Goal: Task Accomplishment & Management: Complete application form

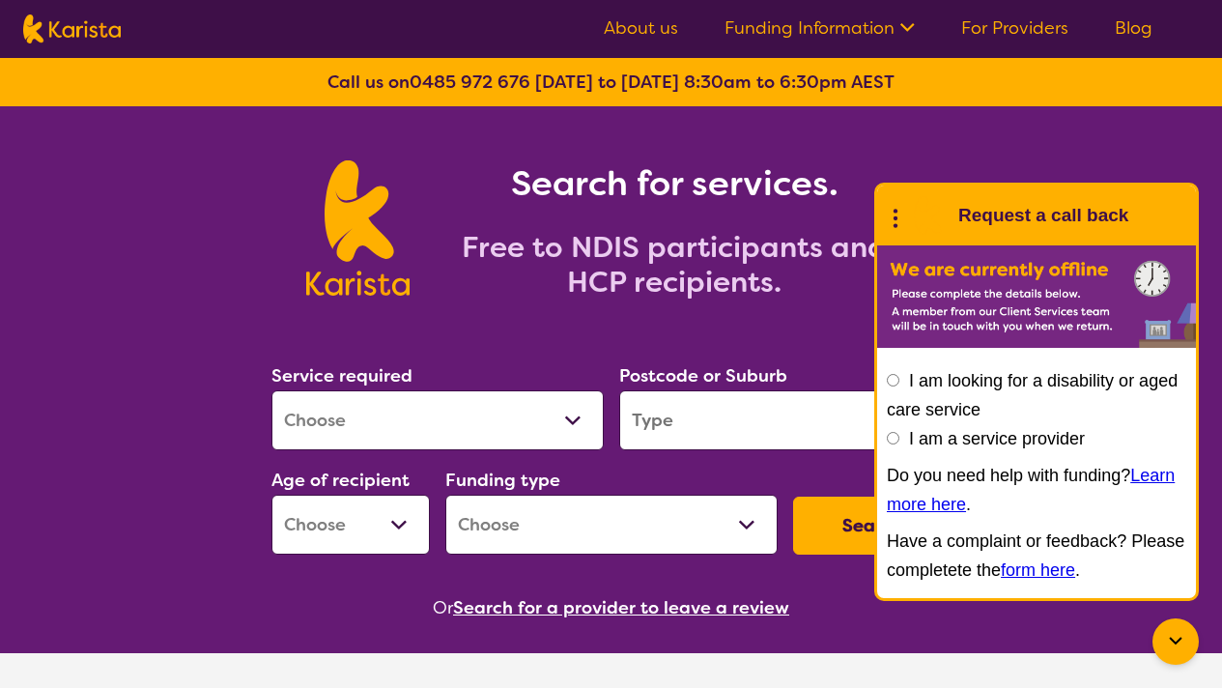
click at [1011, 26] on link "For Providers" at bounding box center [1014, 27] width 107 height 23
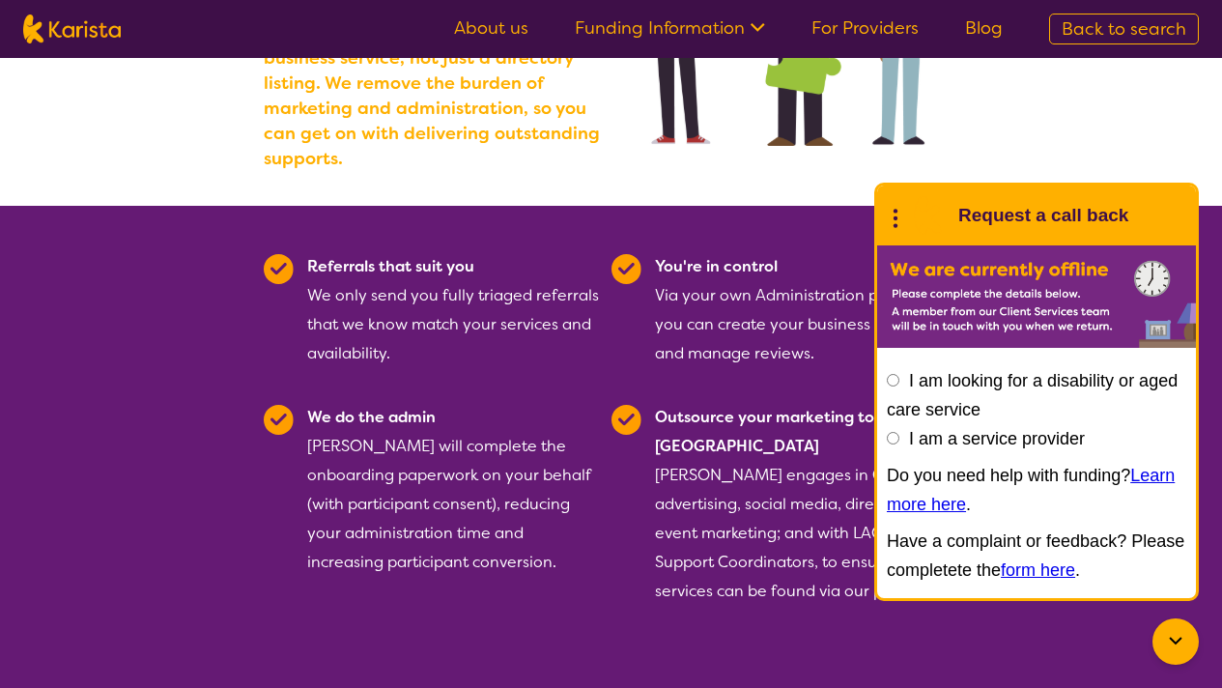
scroll to position [346, 0]
click at [891, 440] on input "I am a service provider" at bounding box center [893, 438] width 13 height 13
radio input "true"
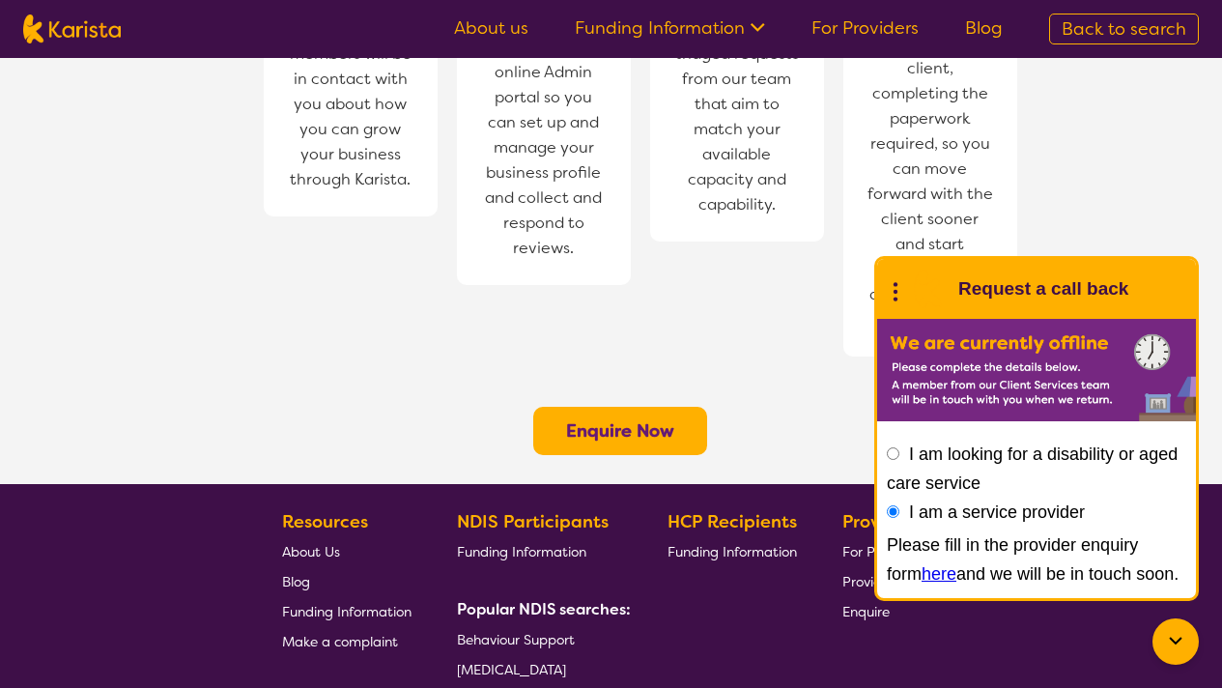
scroll to position [1482, 0]
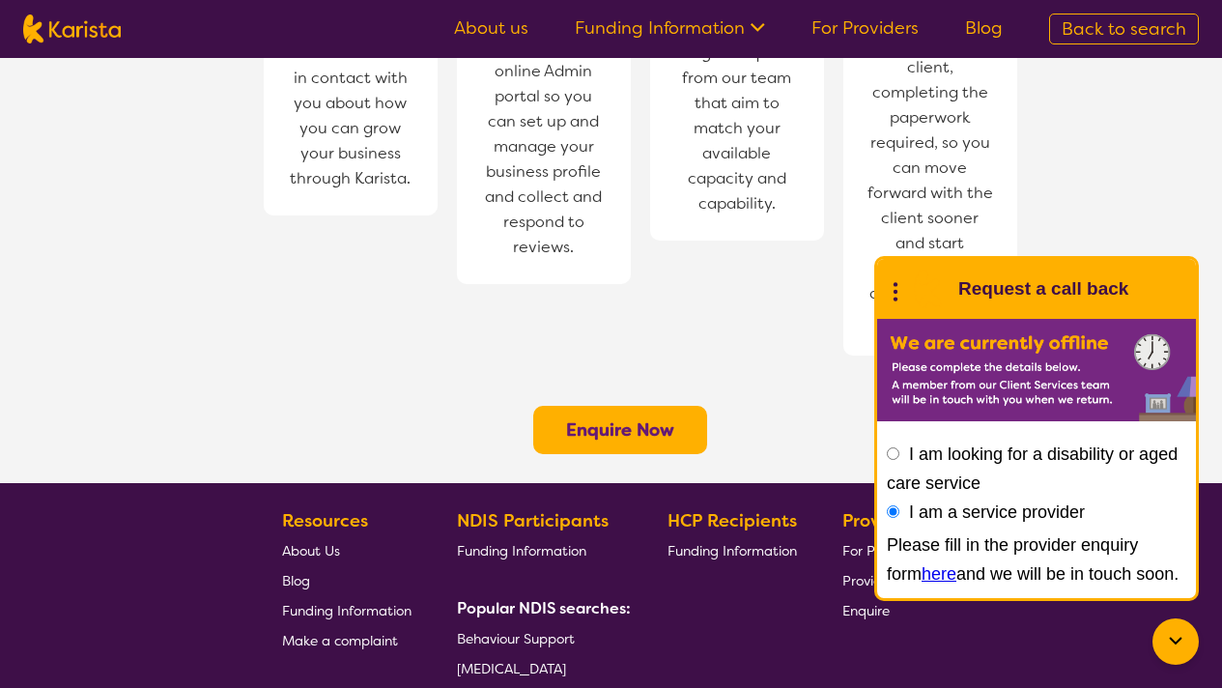
click at [617, 418] on b "Enquire Now" at bounding box center [620, 429] width 108 height 23
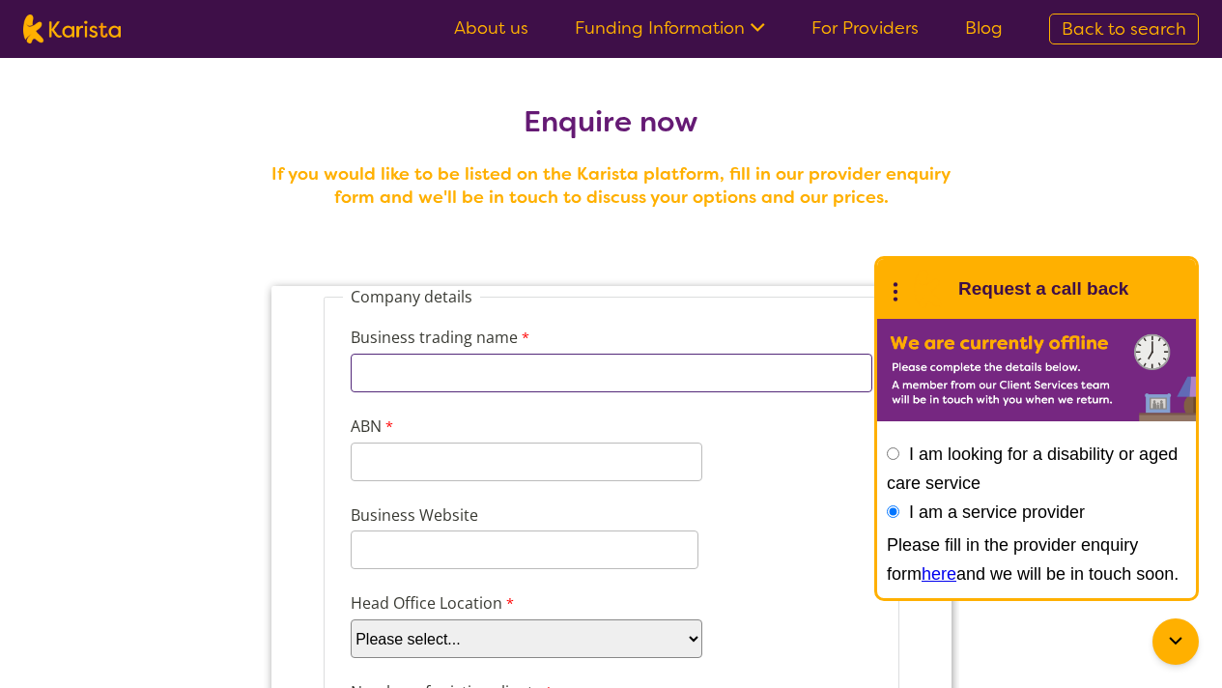
click at [522, 377] on input "Business trading name" at bounding box center [611, 373] width 522 height 39
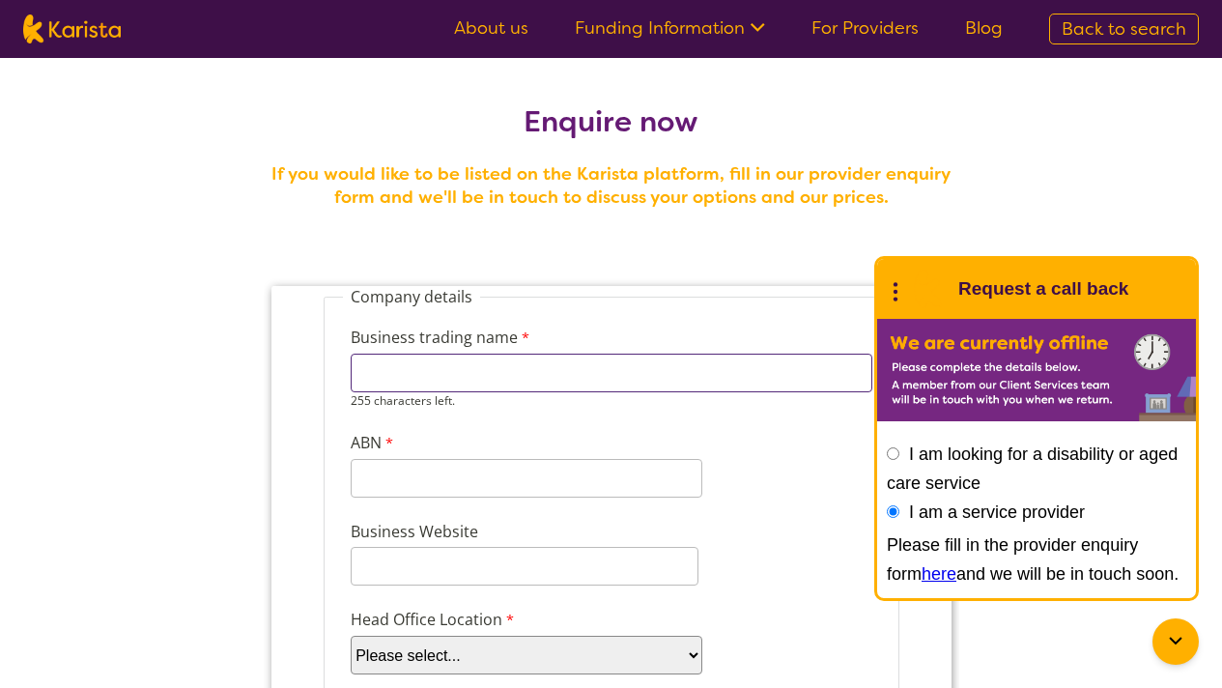
click at [739, 366] on input "Business trading name" at bounding box center [611, 373] width 522 height 39
paste input "HARMONY PATH HEALTHCARE PTY LTD"
type input "HARMONY PATH HEALTHCARE PTY LTD"
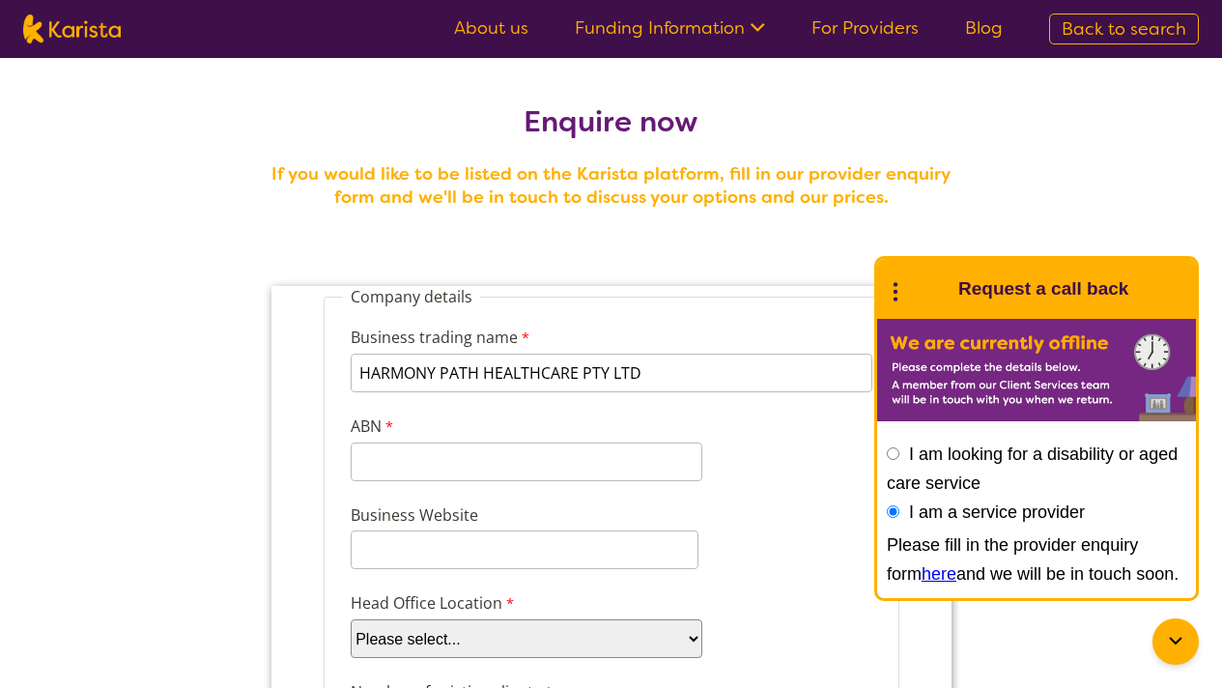
click at [709, 423] on div "Business trading name HARMONY PATH HEALTHCARE PTY LTD 224 characters left. ABN …" at bounding box center [610, 396] width 537 height 178
click at [570, 477] on input "ABN" at bounding box center [526, 461] width 352 height 39
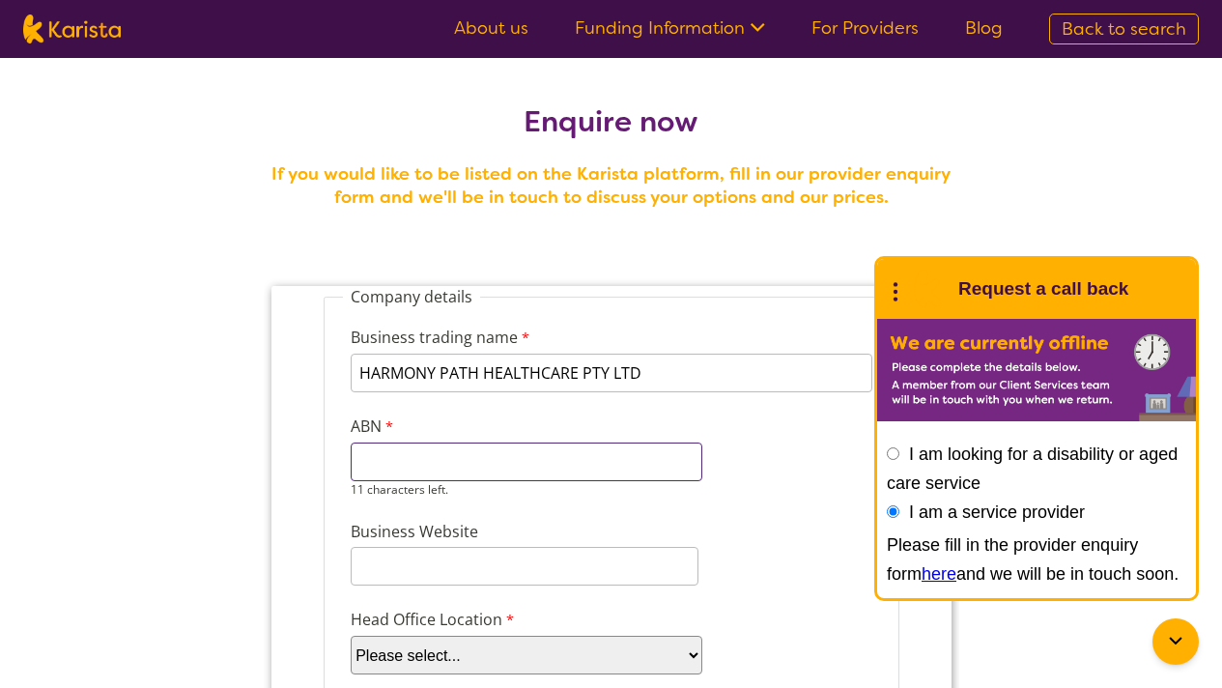
click at [506, 459] on input "ABN" at bounding box center [526, 461] width 352 height 39
paste input "62 689 331"
click at [414, 462] on input "62 689 331" at bounding box center [526, 461] width 352 height 39
click at [571, 413] on div "ABN 62689331 2 characters left." at bounding box center [525, 456] width 367 height 91
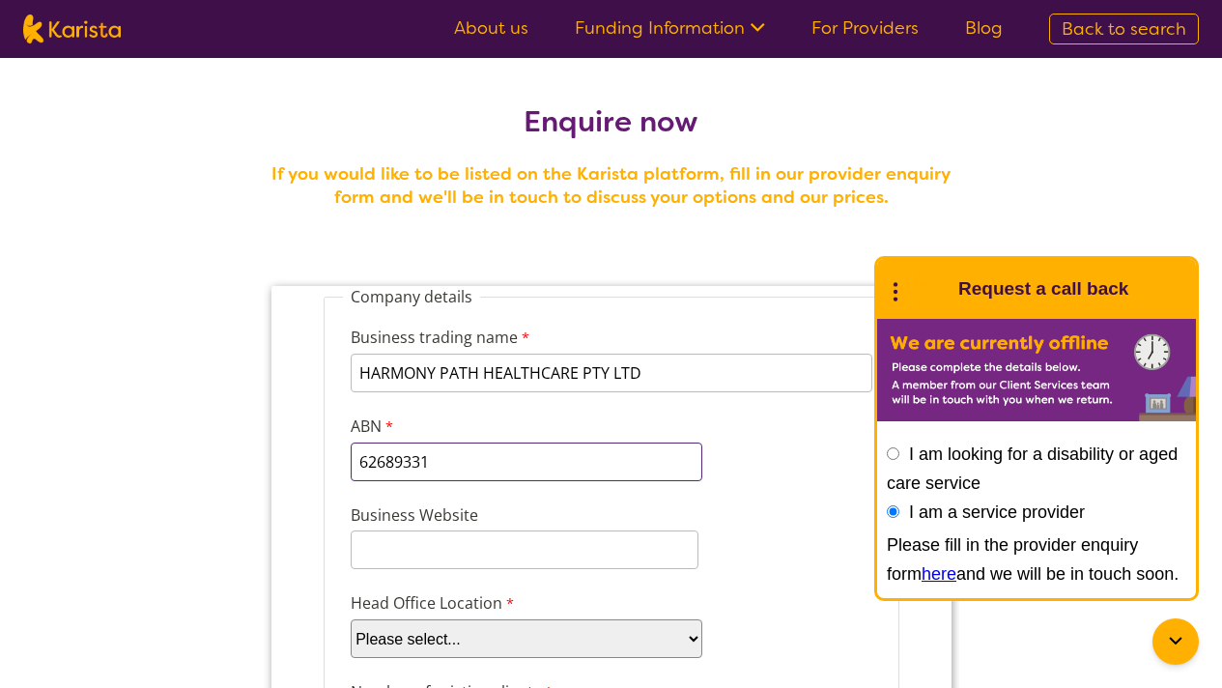
click at [555, 449] on input "62689331" at bounding box center [526, 461] width 352 height 39
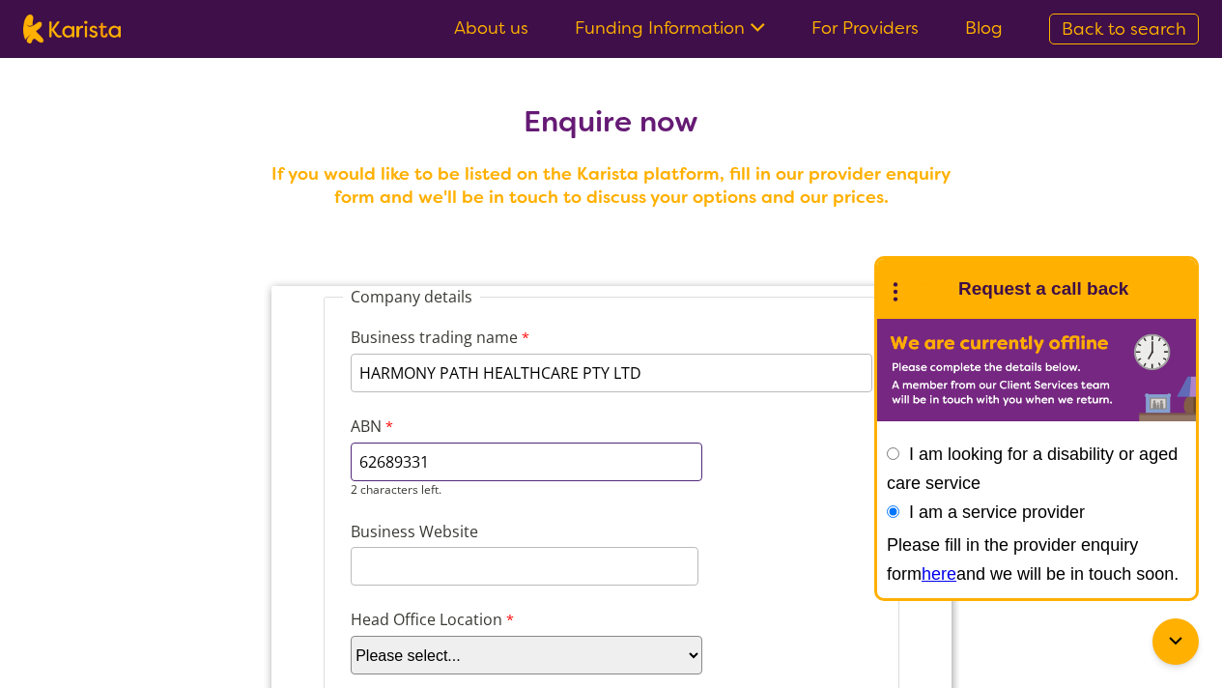
click at [553, 458] on input "62689331" at bounding box center [526, 461] width 352 height 39
drag, startPoint x: 494, startPoint y: 457, endPoint x: 267, endPoint y: 430, distance: 228.6
paste input "137"
type input "62689331137"
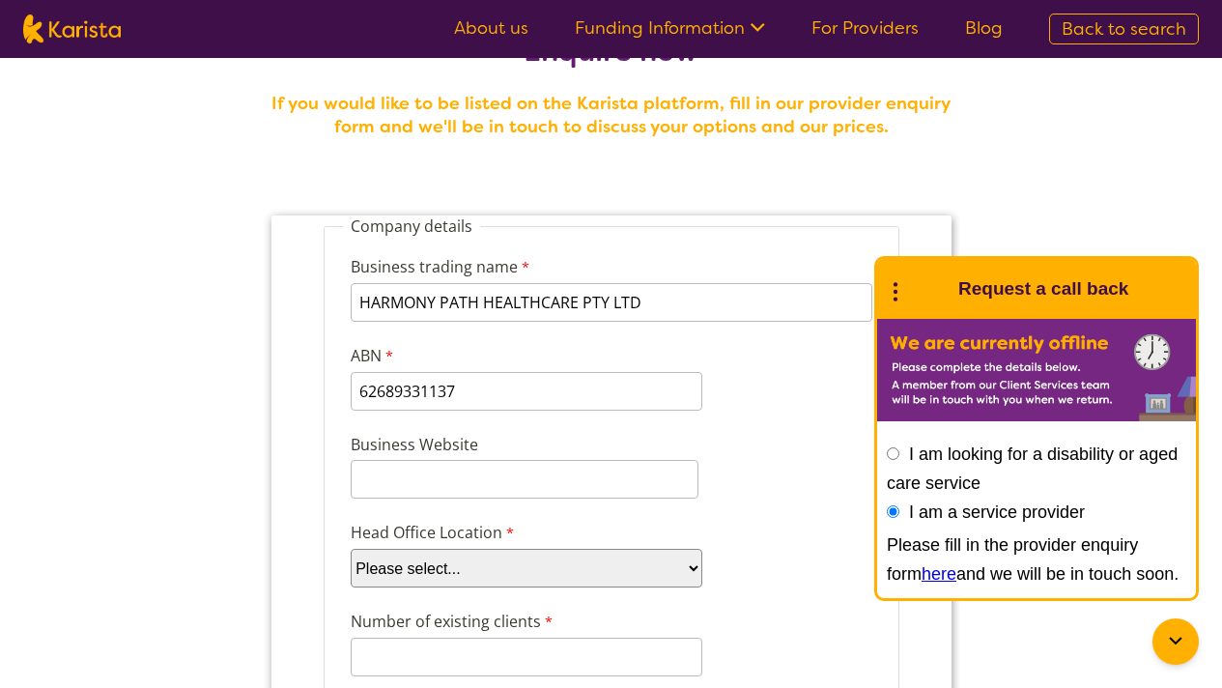
scroll to position [73, 0]
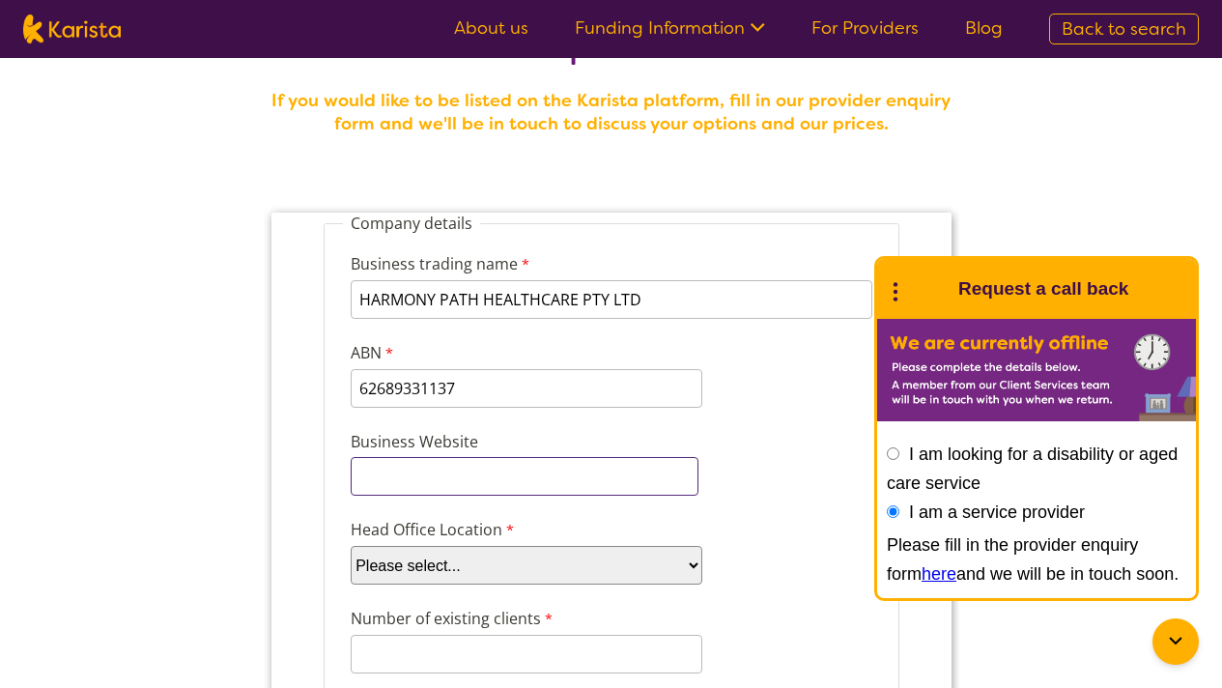
click at [532, 491] on input "Business Website" at bounding box center [524, 476] width 348 height 39
click at [553, 471] on input "Business Website" at bounding box center [524, 476] width 348 height 39
paste input "[URL][DOMAIN_NAME]"
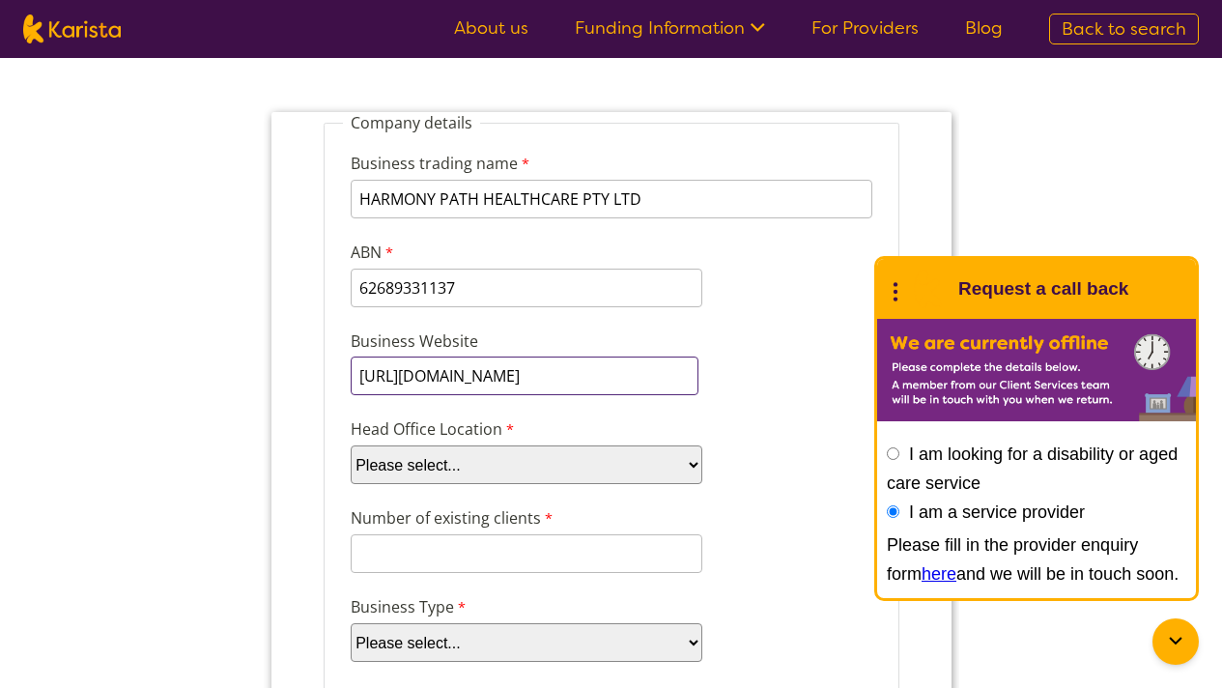
type input "[URL][DOMAIN_NAME]"
click at [761, 438] on div "Head Office Location Please select... ACT [GEOGRAPHIC_DATA] NT QLD SA TAS [GEOG…" at bounding box center [610, 450] width 537 height 74
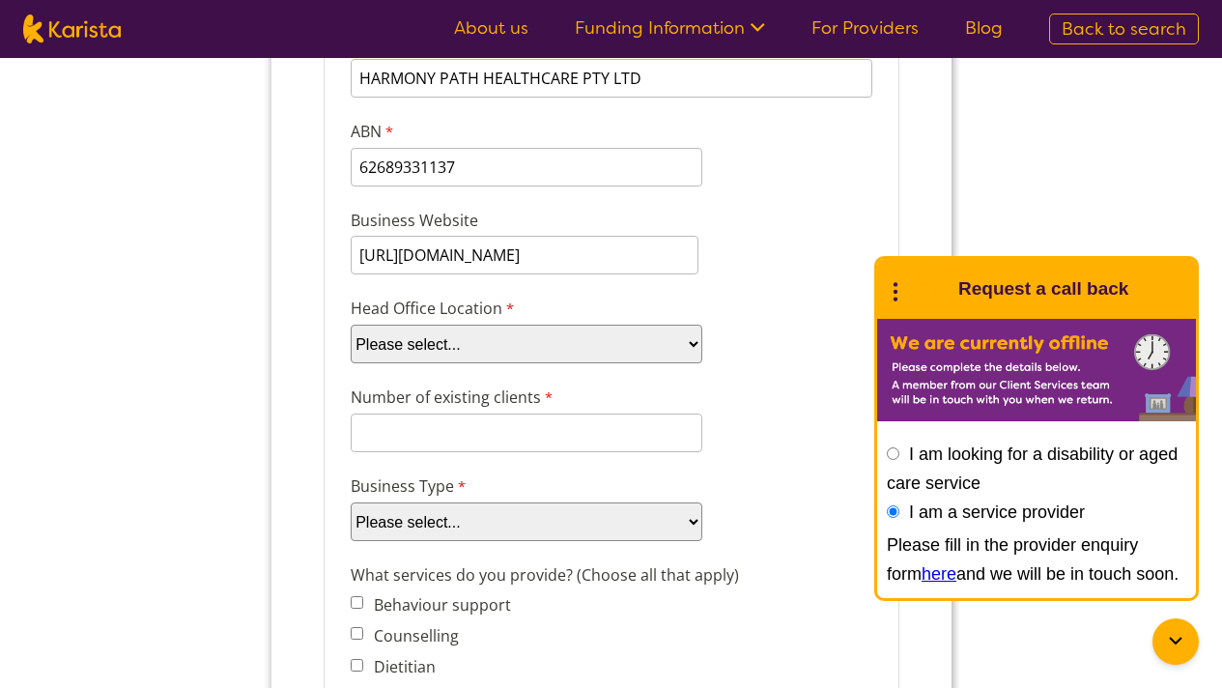
scroll to position [309, 0]
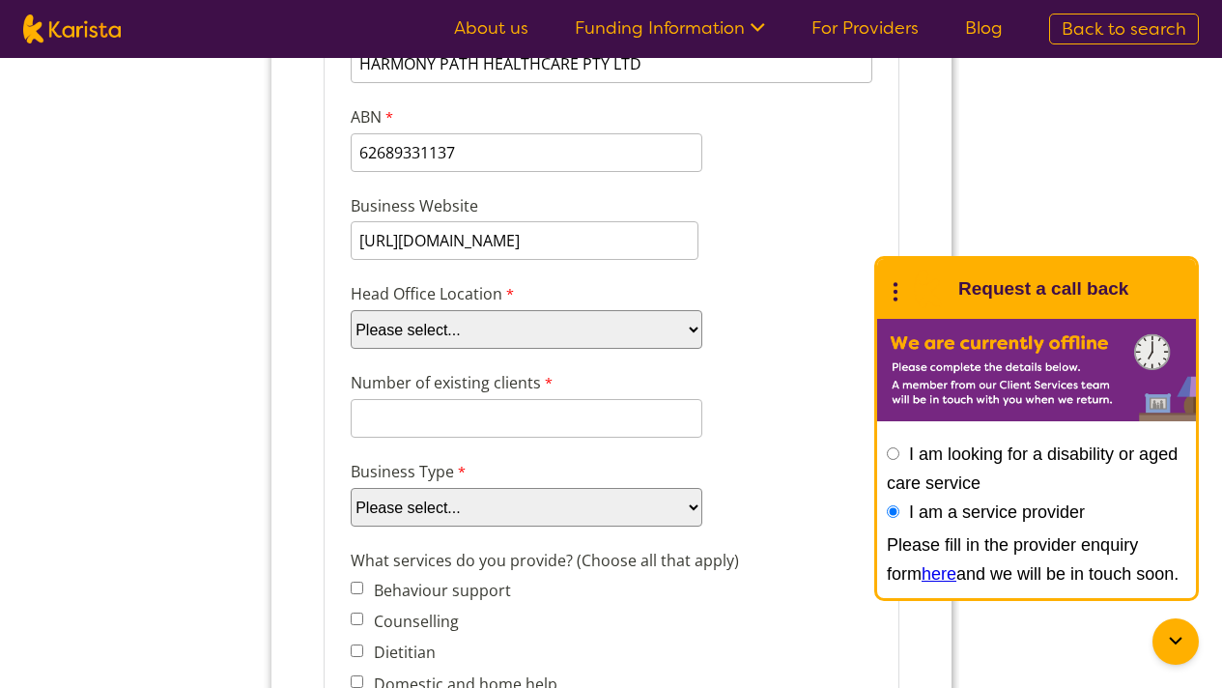
click at [555, 325] on select "Please select... ACT [GEOGRAPHIC_DATA] NT QLD SA TAS [GEOGRAPHIC_DATA] [GEOGRAP…" at bounding box center [526, 329] width 352 height 39
select select "tfa_95"
click at [350, 349] on select "Please select... ACT [GEOGRAPHIC_DATA] NT QLD SA TAS [GEOGRAPHIC_DATA] [GEOGRAP…" at bounding box center [526, 329] width 352 height 39
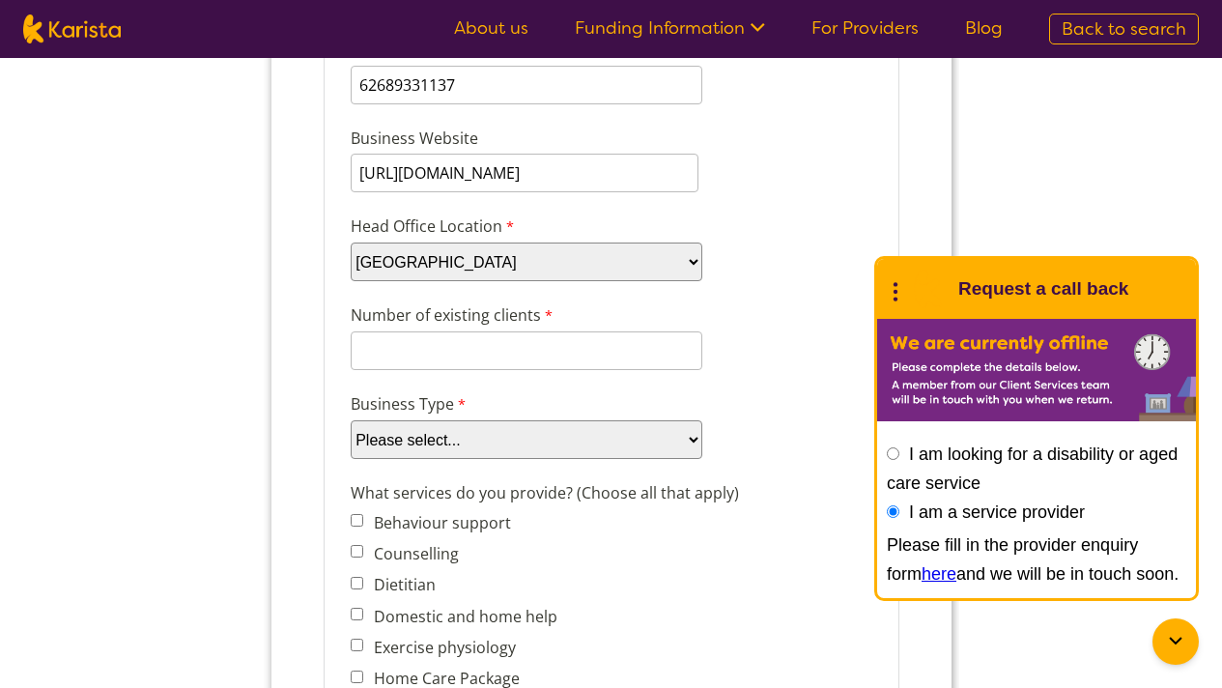
scroll to position [383, 0]
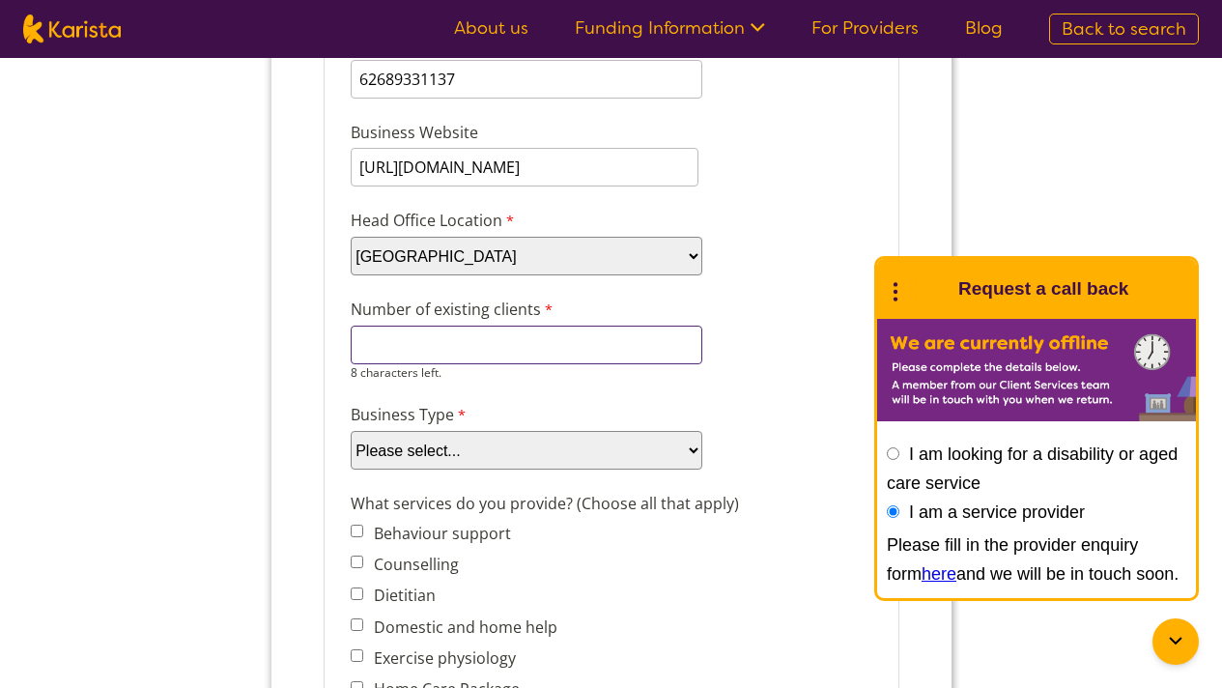
click at [539, 341] on input "Number of existing clients" at bounding box center [526, 345] width 352 height 39
type input "10"
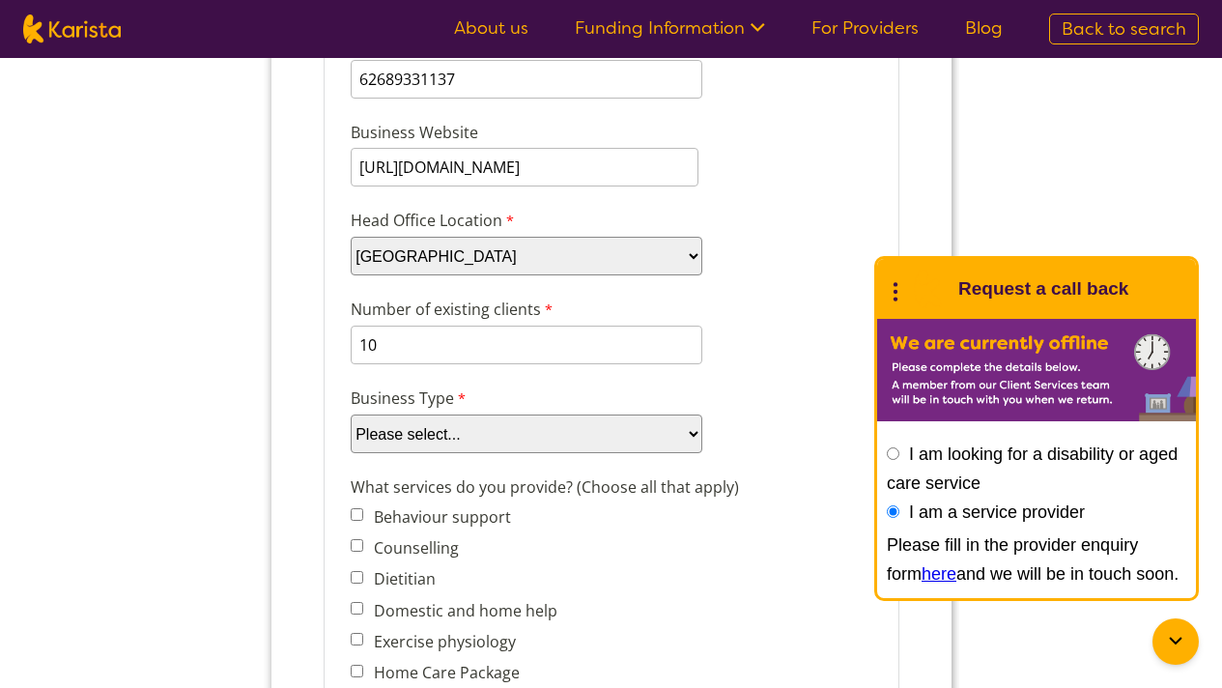
click at [519, 435] on select "Please select... Company Individual/Sole Trader Other (please specify)" at bounding box center [526, 433] width 352 height 39
select select "tfa_87"
click at [350, 453] on select "Please select... Company Individual/Sole Trader Other (please specify)" at bounding box center [526, 433] width 352 height 39
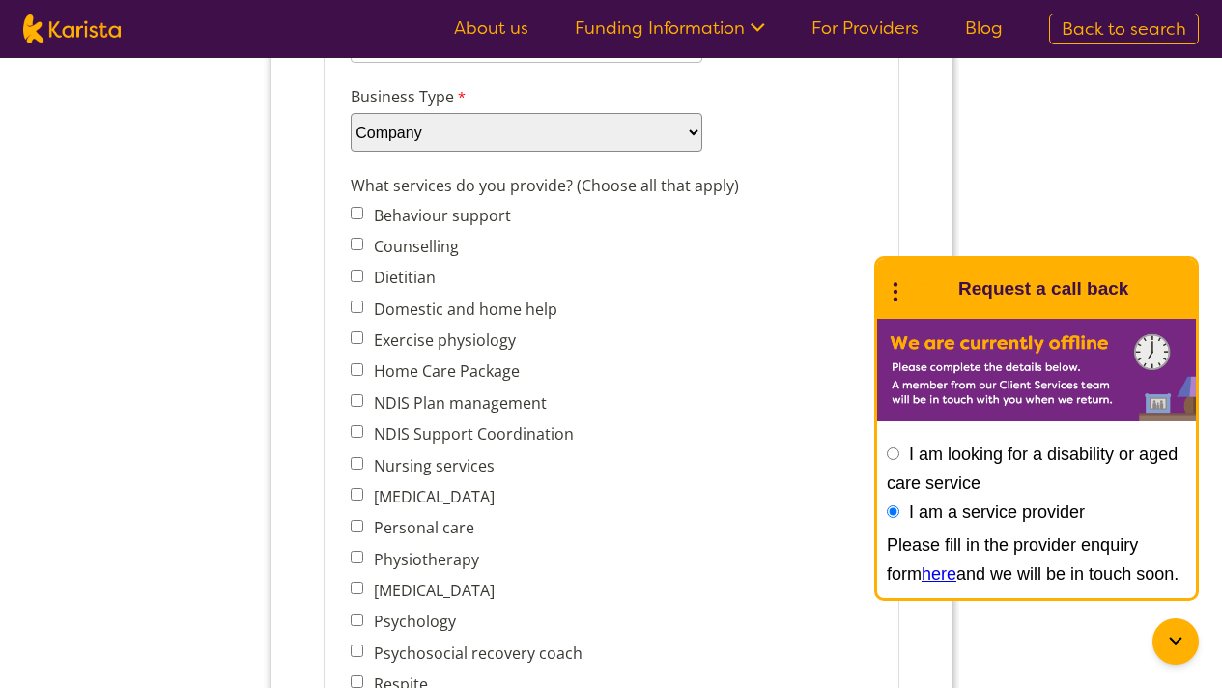
scroll to position [687, 0]
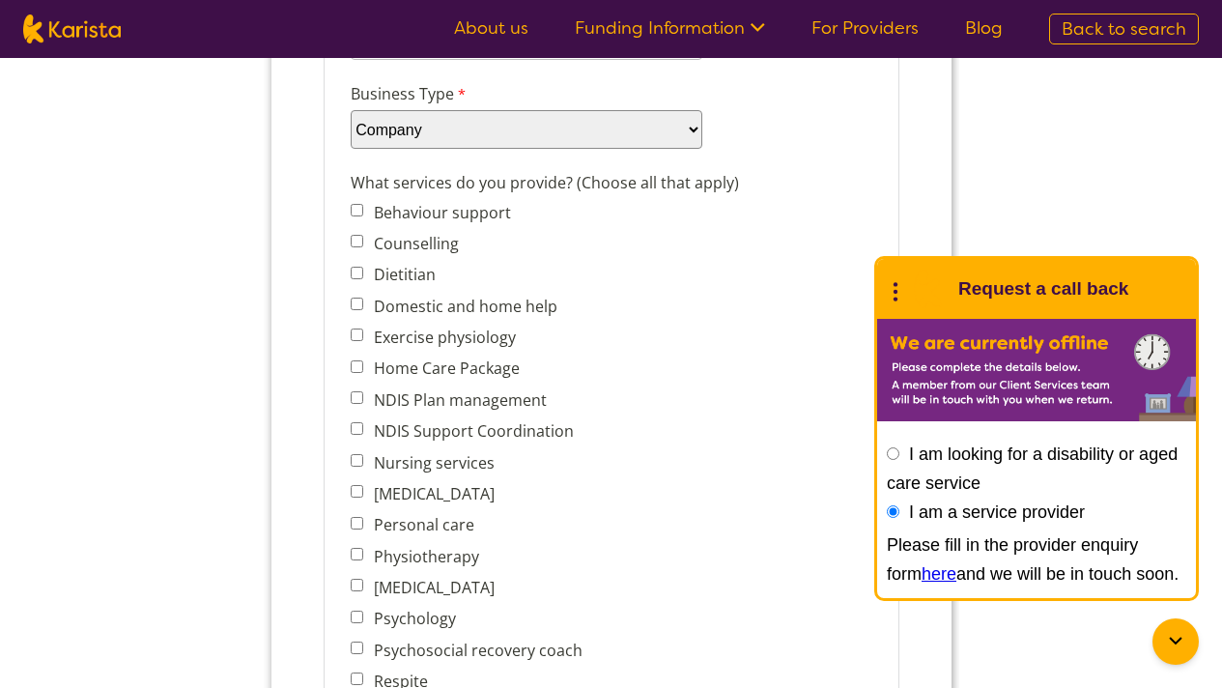
click at [476, 483] on label "[MEDICAL_DATA]" at bounding box center [429, 493] width 127 height 21
click at [362, 485] on input "[MEDICAL_DATA]" at bounding box center [356, 491] width 13 height 13
checkbox input "true"
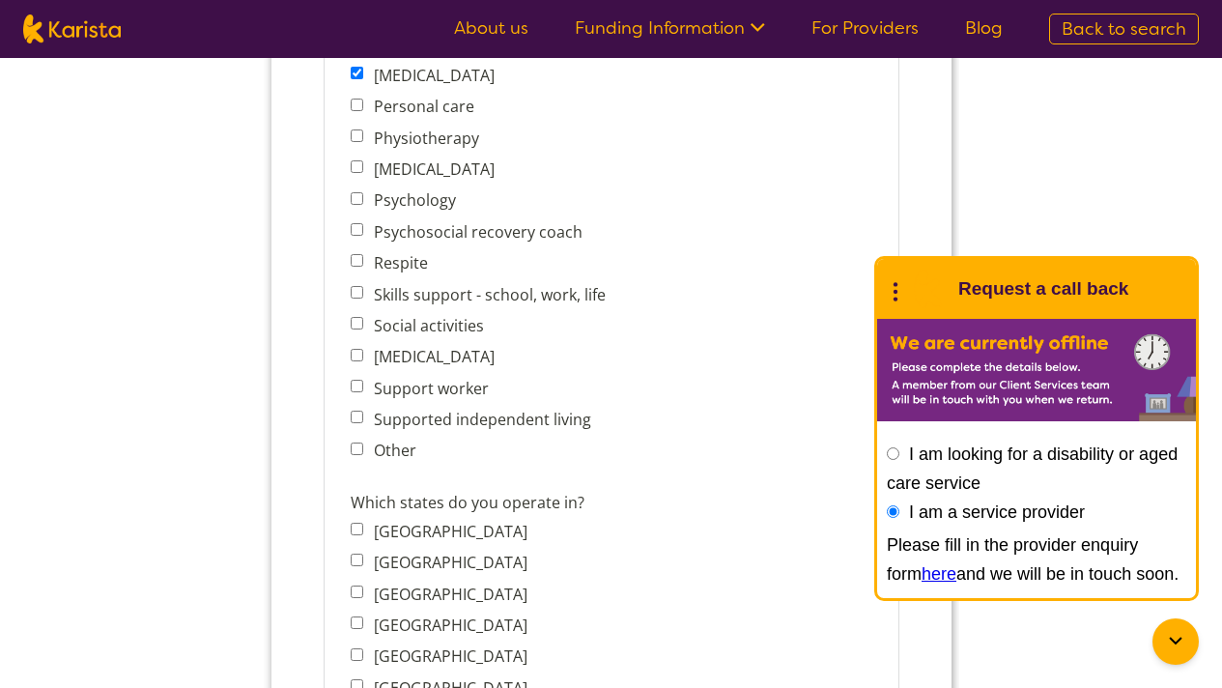
scroll to position [1107, 0]
click at [474, 550] on label "[GEOGRAPHIC_DATA]" at bounding box center [445, 560] width 159 height 21
click at [362, 552] on input "[GEOGRAPHIC_DATA]" at bounding box center [356, 558] width 13 height 13
checkbox input "true"
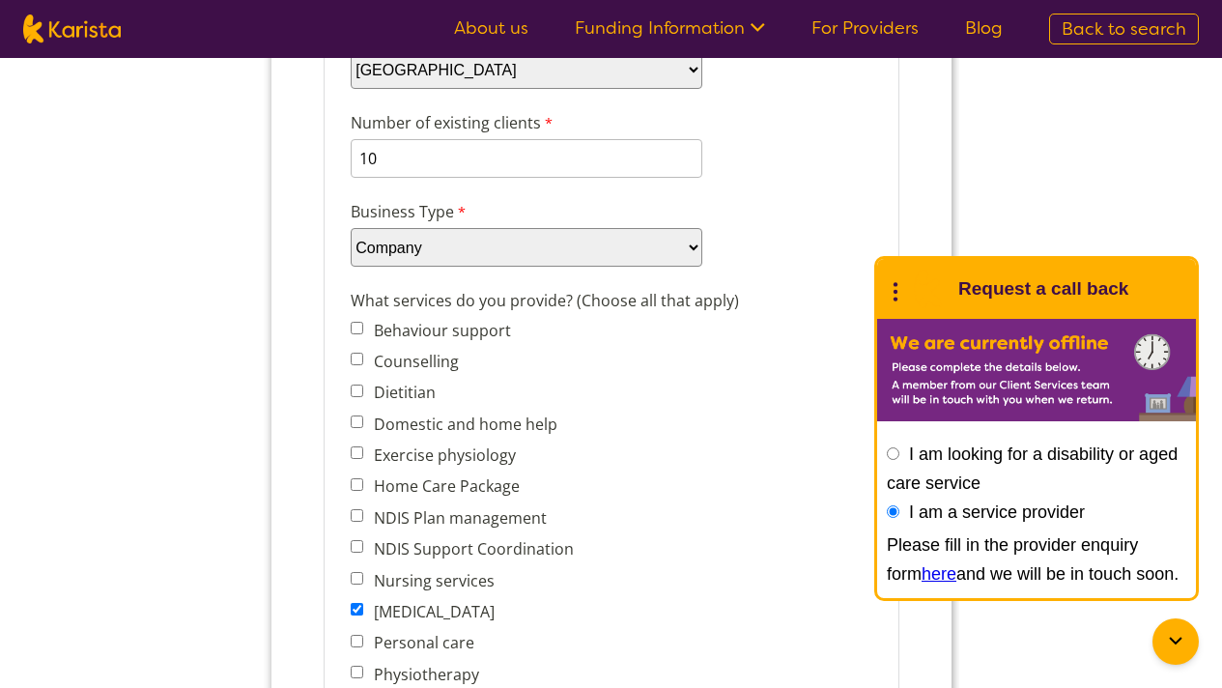
scroll to position [568, 0]
click at [689, 379] on div "What services do you provide? (Choose all that apply) Behaviour support Counsel…" at bounding box center [610, 647] width 537 height 723
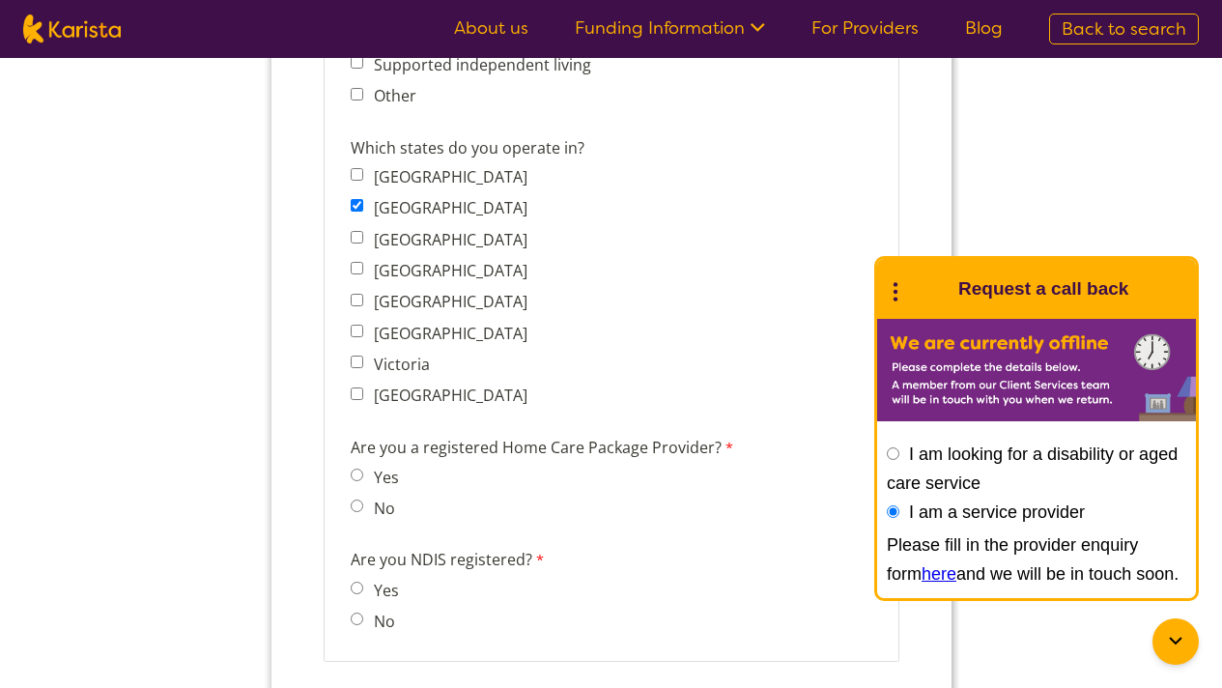
scroll to position [1462, 0]
click at [379, 496] on label "No" at bounding box center [379, 506] width 27 height 21
click at [362, 498] on input "No" at bounding box center [356, 504] width 13 height 13
radio input "true"
click at [380, 609] on label "No" at bounding box center [379, 619] width 27 height 21
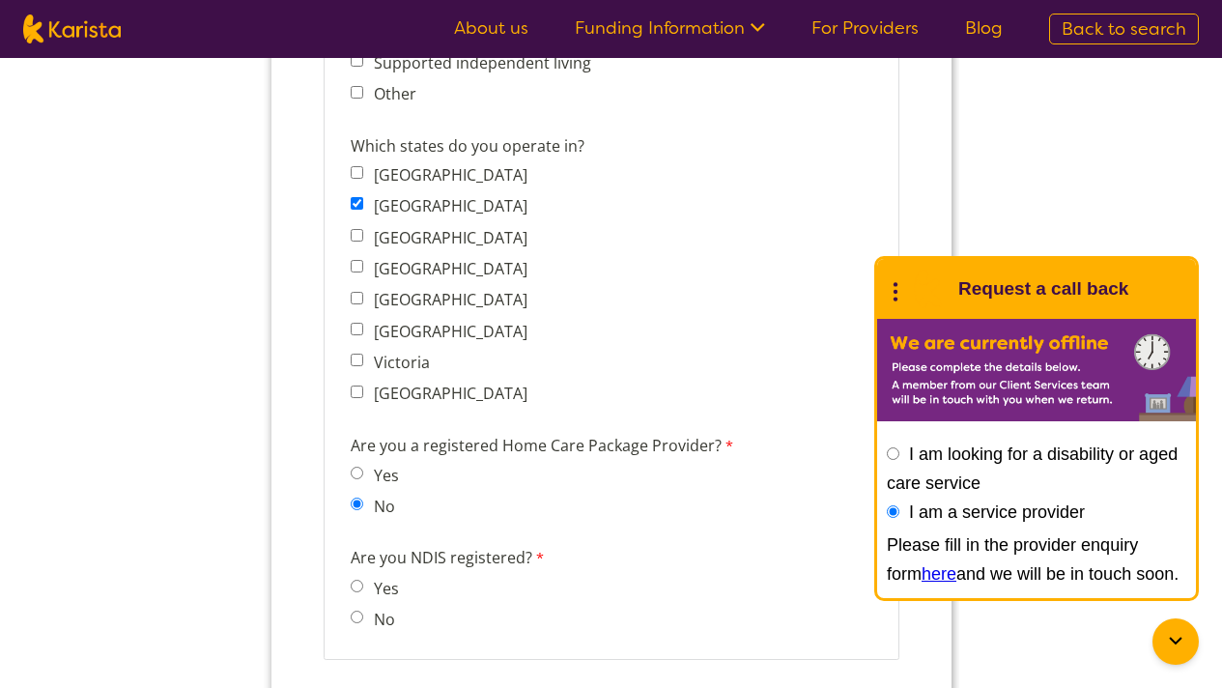
click at [362, 611] on input "No" at bounding box center [356, 617] width 13 height 13
radio input "true"
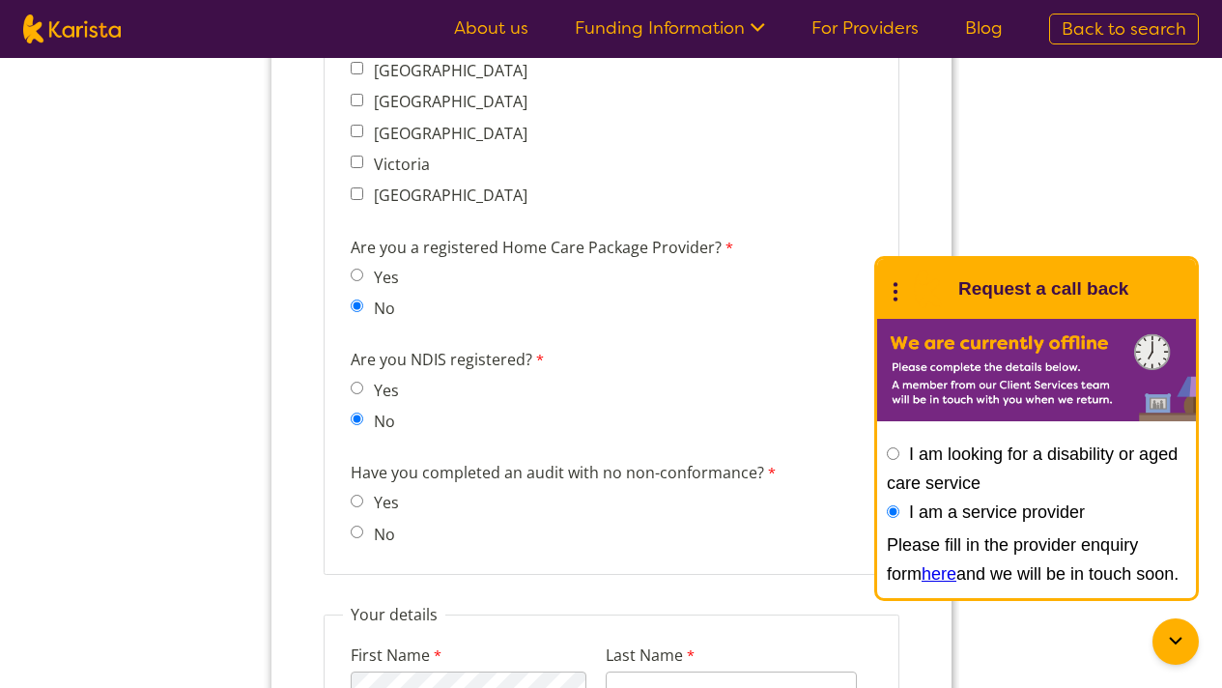
click at [386, 524] on label "No" at bounding box center [379, 534] width 27 height 21
click at [362, 526] on input "No" at bounding box center [356, 532] width 13 height 13
radio input "true"
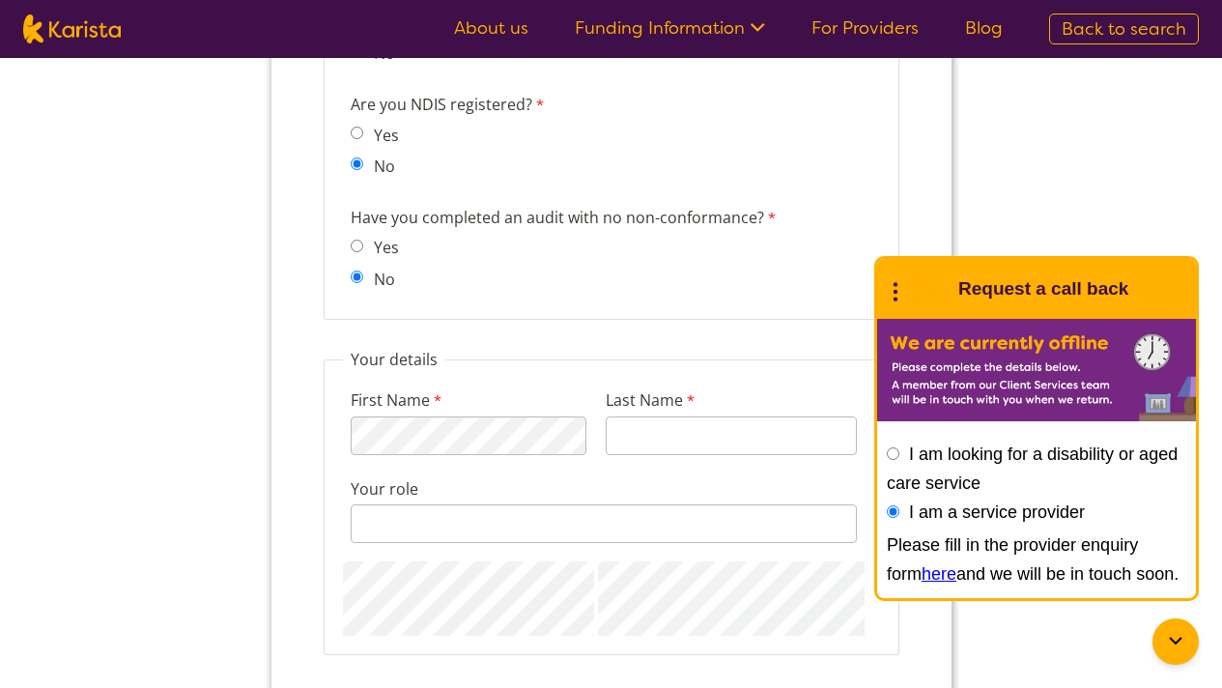
scroll to position [1917, 0]
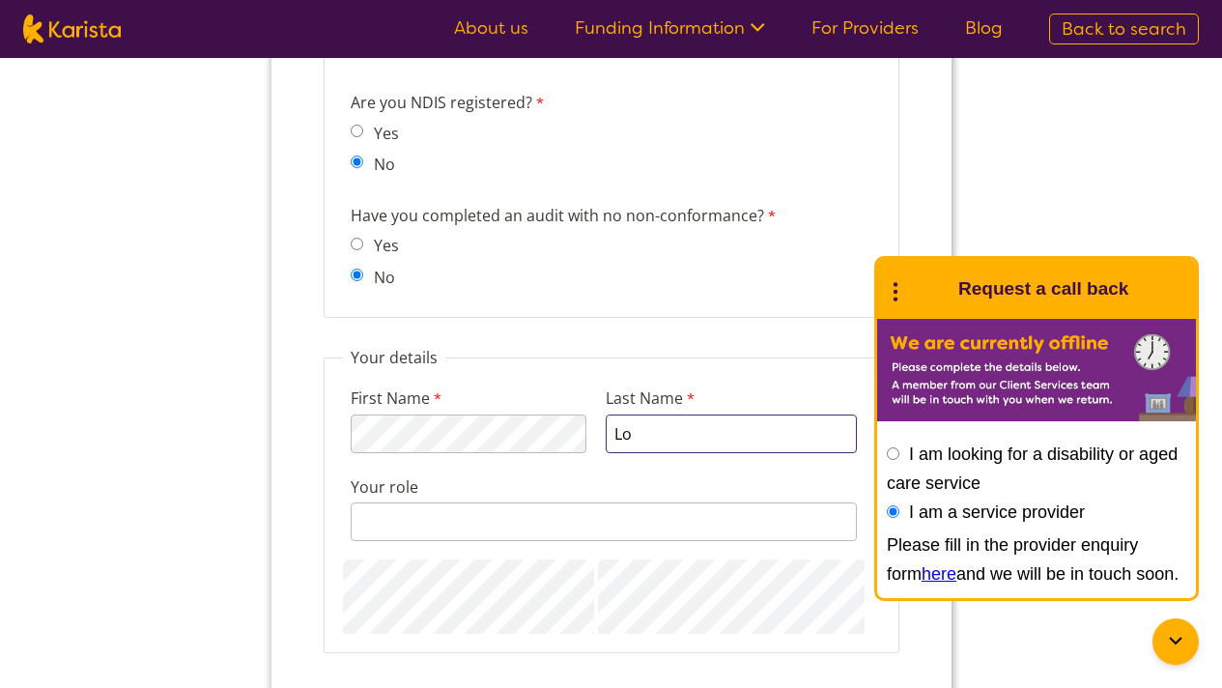
type input "Lo"
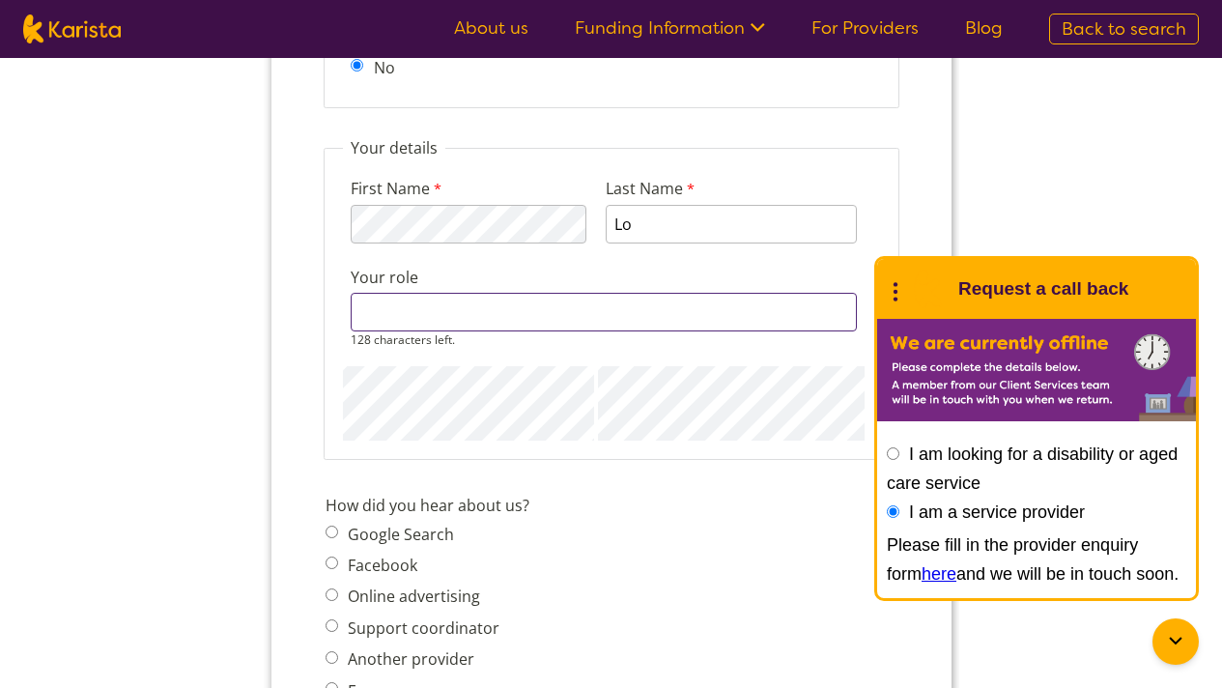
scroll to position [2130, 0]
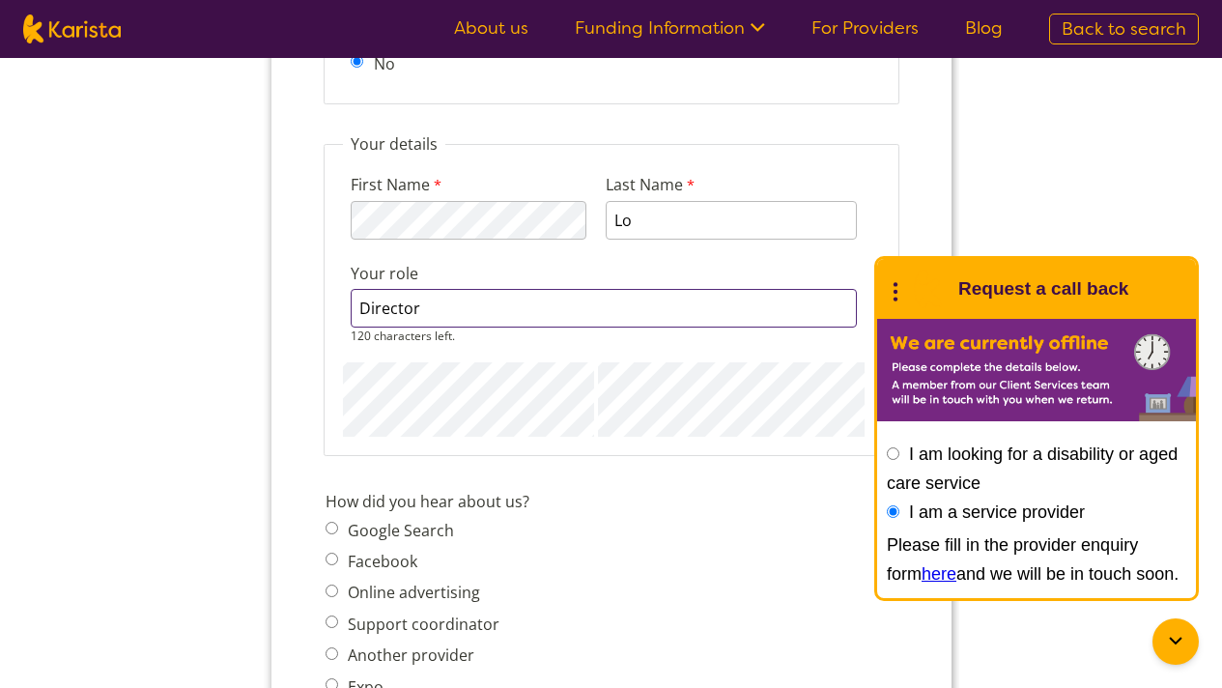
type input "Director"
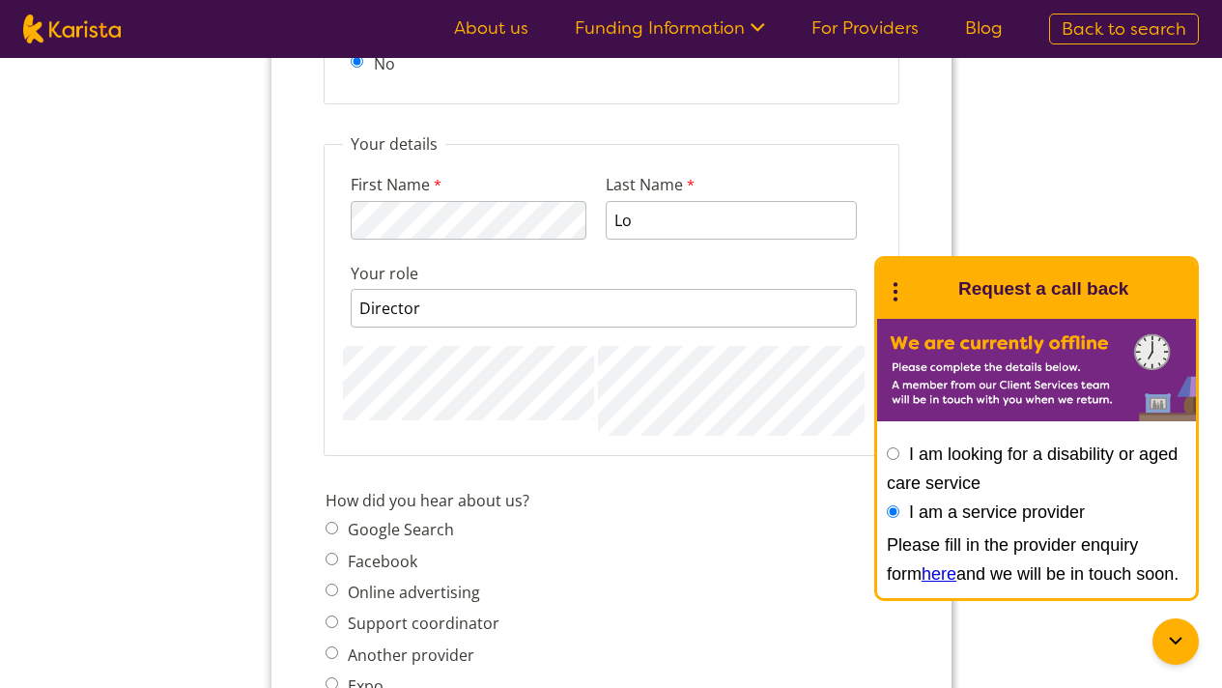
click at [583, 367] on div "First Name 111 characters left. Last Name Lo Your role Director 120 characters …" at bounding box center [610, 295] width 537 height 281
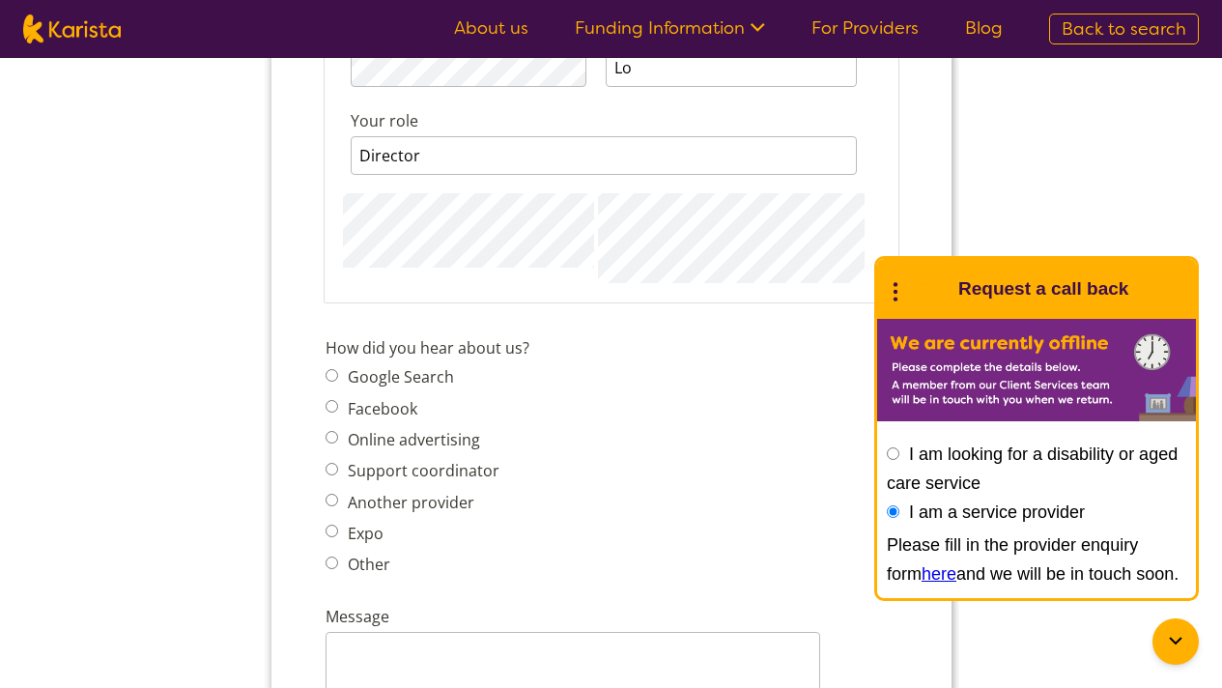
scroll to position [2294, 0]
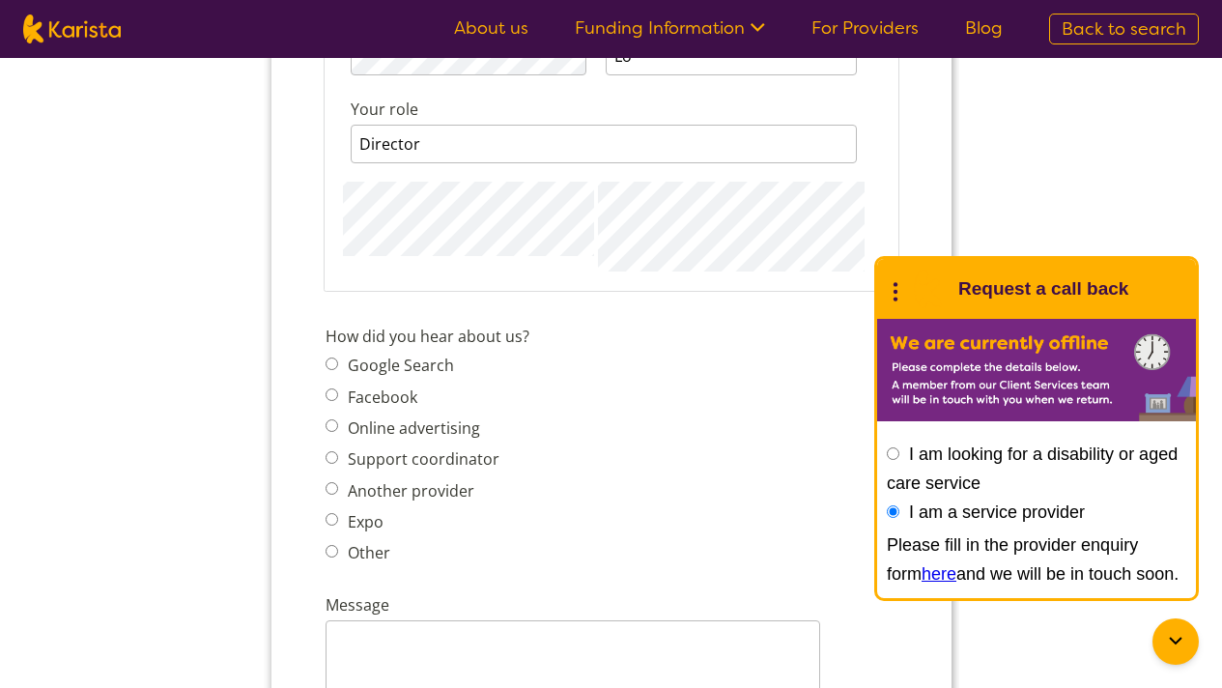
click at [421, 352] on span "Google Search Facebook Online advertising Support coordinator Another provider …" at bounding box center [417, 459] width 185 height 215
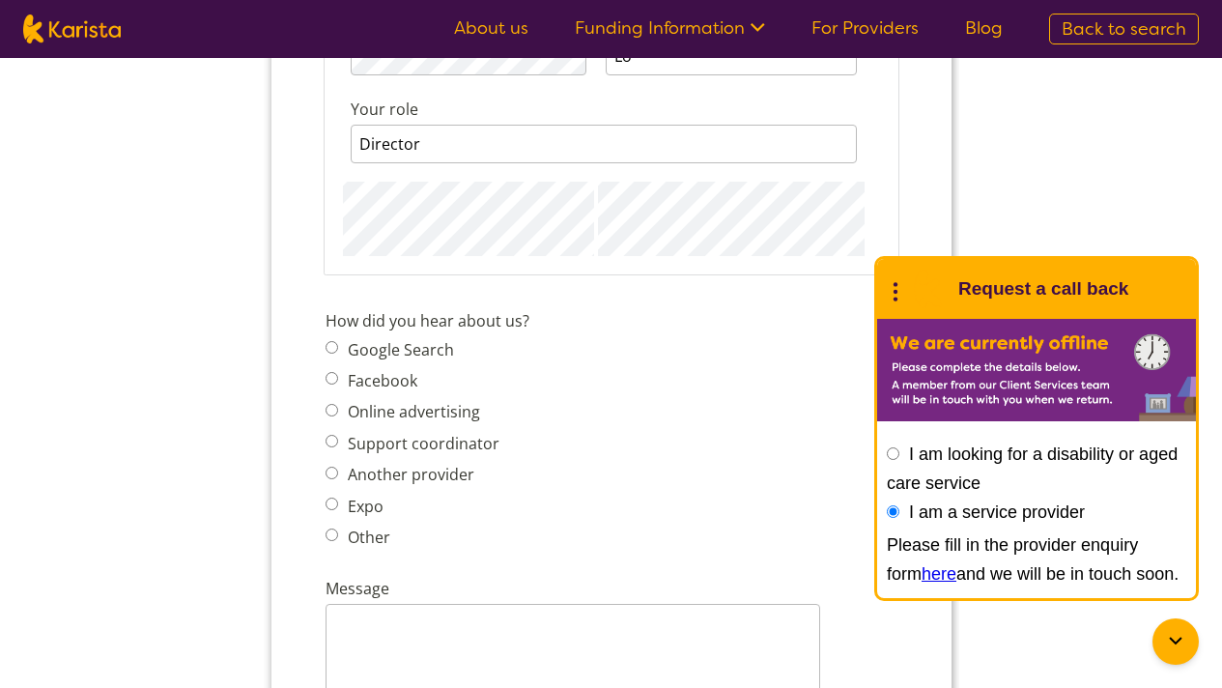
click at [385, 339] on label "Google Search" at bounding box center [397, 349] width 112 height 21
click at [337, 341] on input "Google Search" at bounding box center [331, 347] width 13 height 13
radio input "true"
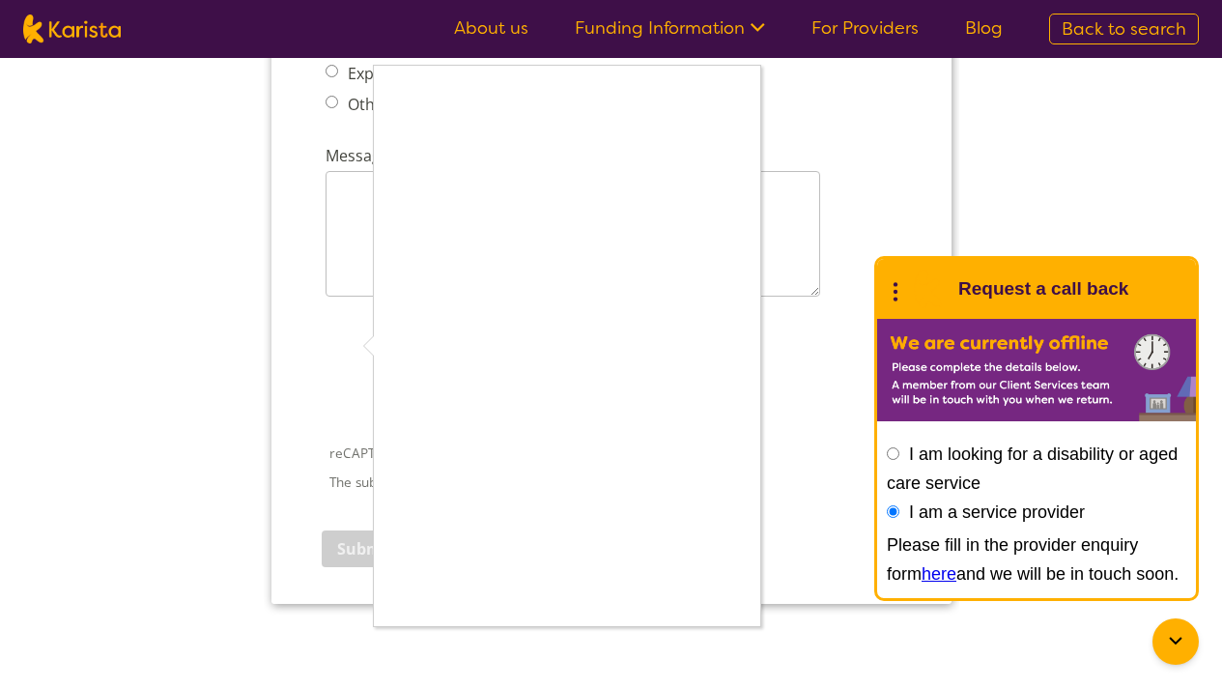
scroll to position [2729, 0]
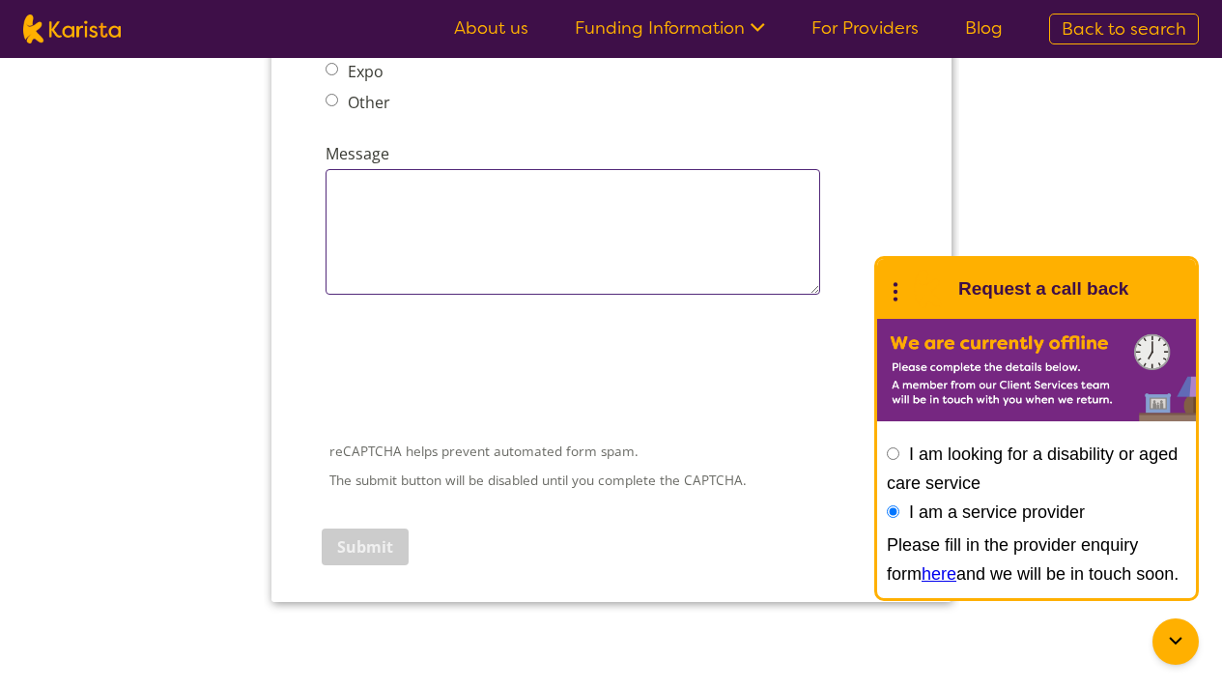
click at [547, 170] on textarea "Message" at bounding box center [572, 232] width 495 height 126
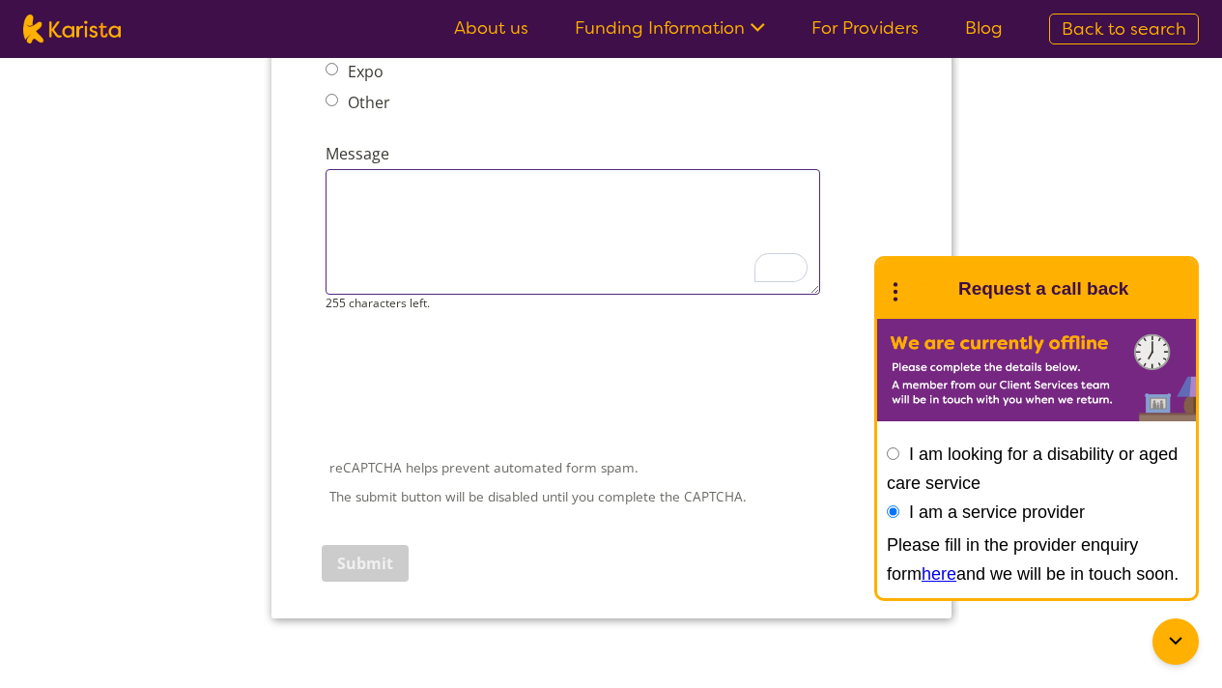
click at [589, 216] on textarea "Message" at bounding box center [572, 232] width 495 height 126
paste textarea "Our team offers [MEDICAL_DATA] services to clients under both NDIS and Home Car…"
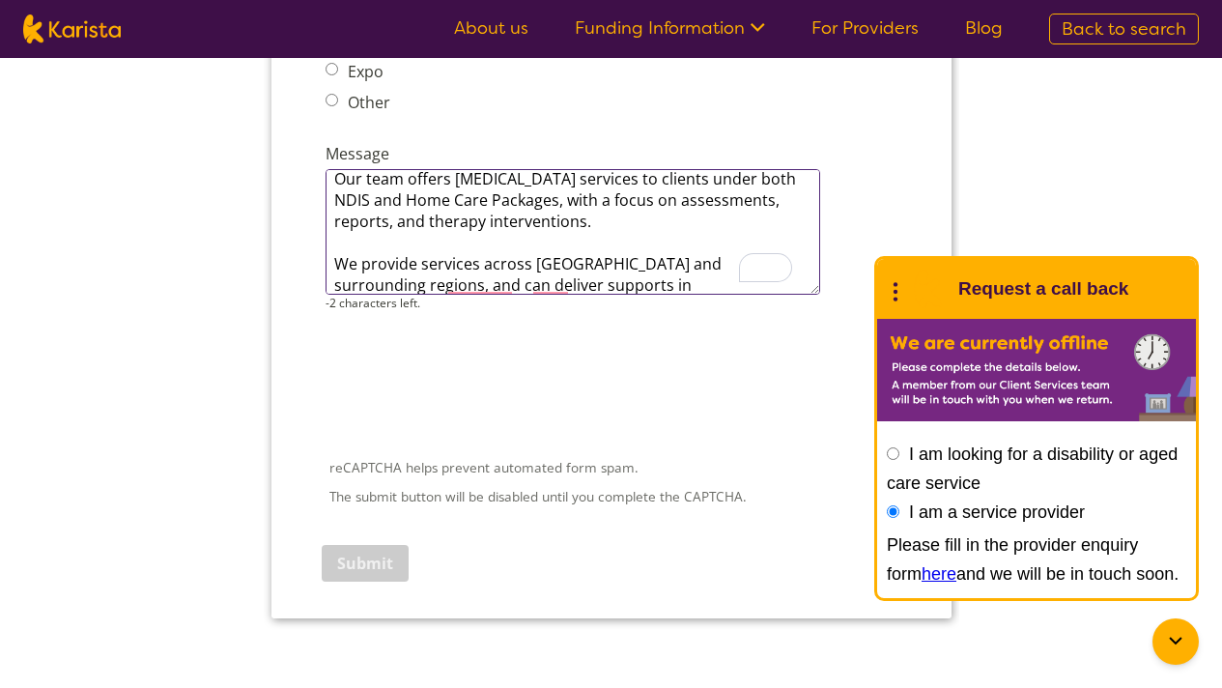
scroll to position [0, 0]
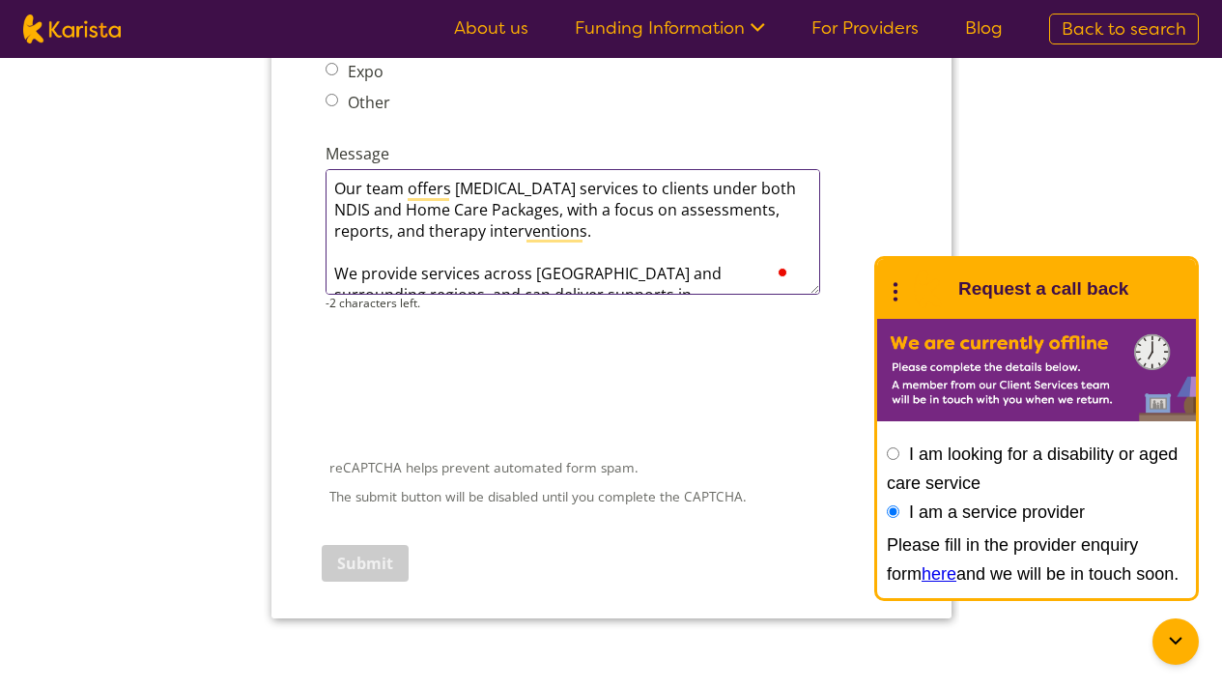
click at [376, 182] on textarea "Our team offers [MEDICAL_DATA] services to clients under both NDIS and Home Car…" at bounding box center [572, 232] width 495 height 126
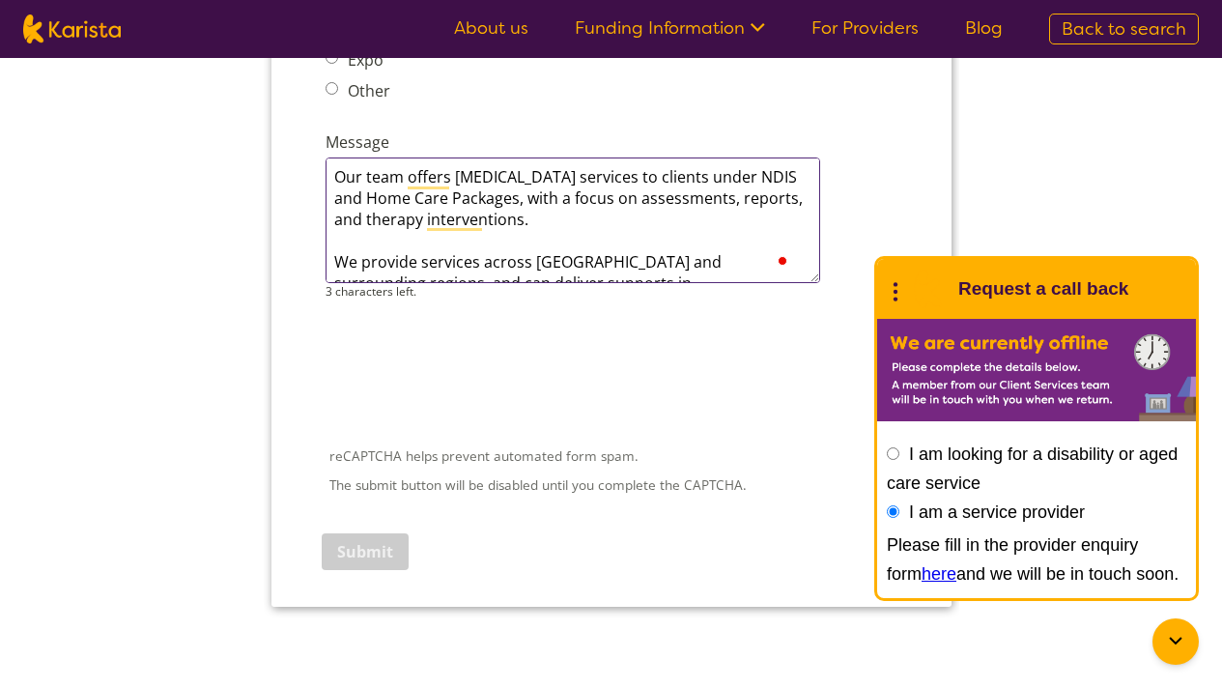
click at [340, 233] on textarea "Our team offers [MEDICAL_DATA] services to clients under NDIS and Home Care Pac…" at bounding box center [572, 220] width 495 height 126
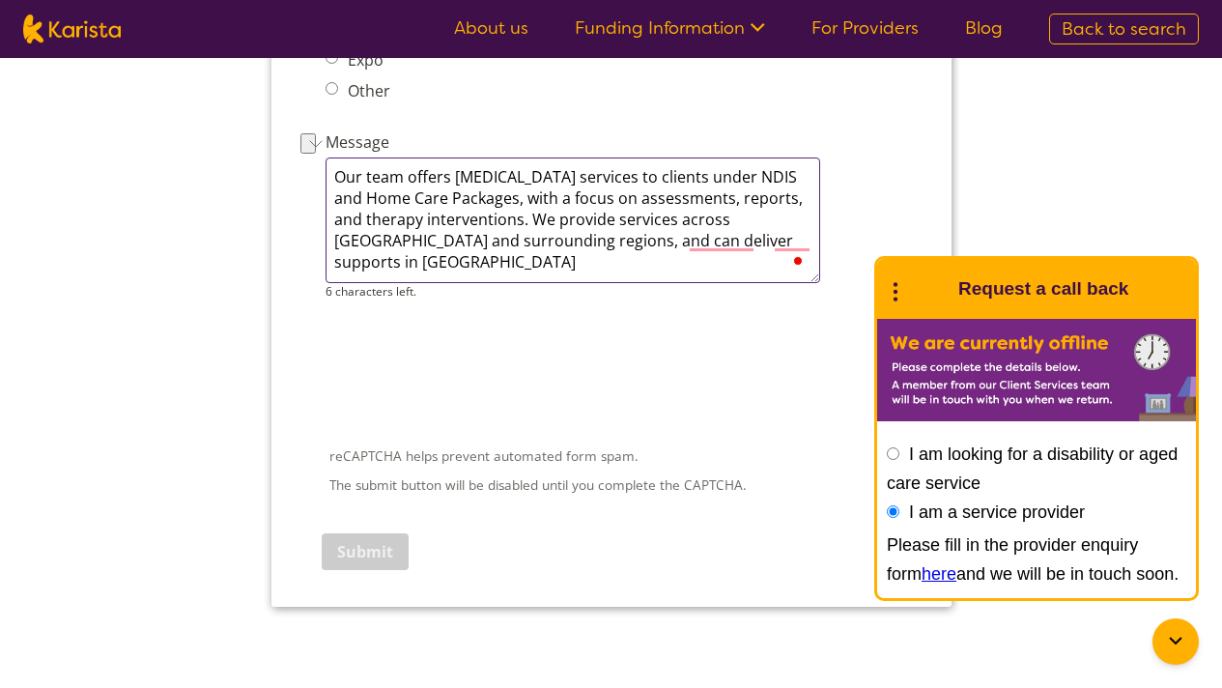
drag, startPoint x: 609, startPoint y: 154, endPoint x: 463, endPoint y: 150, distance: 145.9
click at [463, 157] on textarea "Our team offers [MEDICAL_DATA] services to clients under NDIS and Home Care Pac…" at bounding box center [572, 220] width 495 height 126
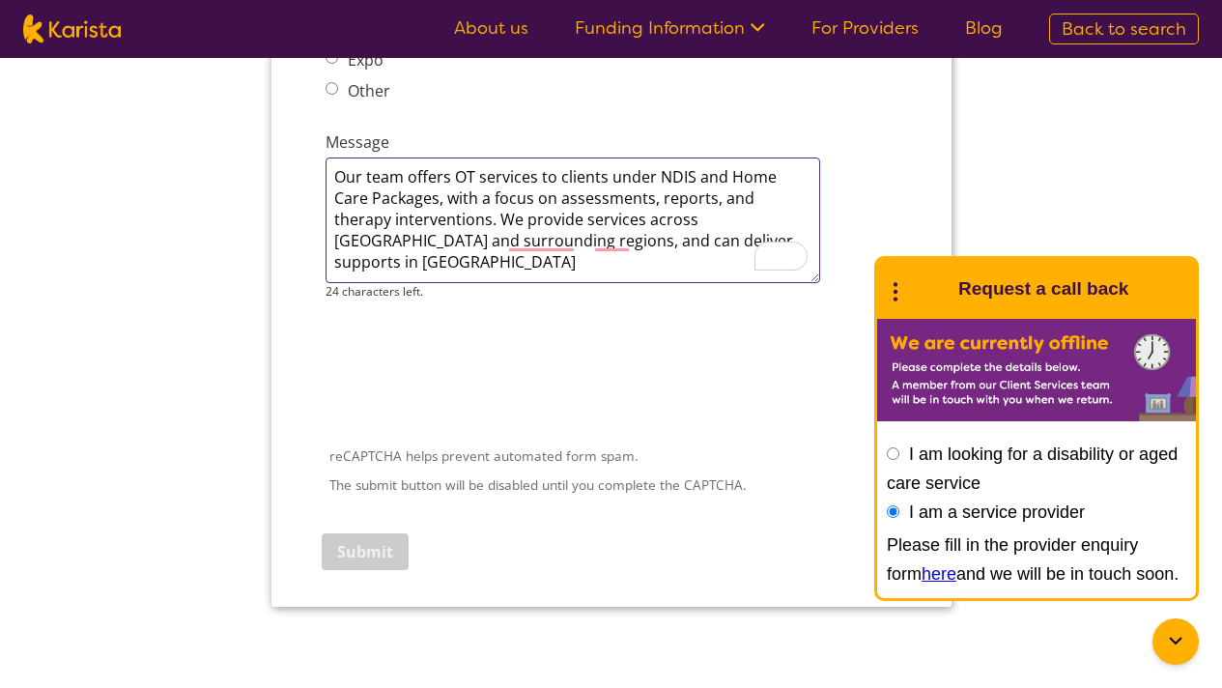
drag, startPoint x: 403, startPoint y: 156, endPoint x: 285, endPoint y: 118, distance: 123.7
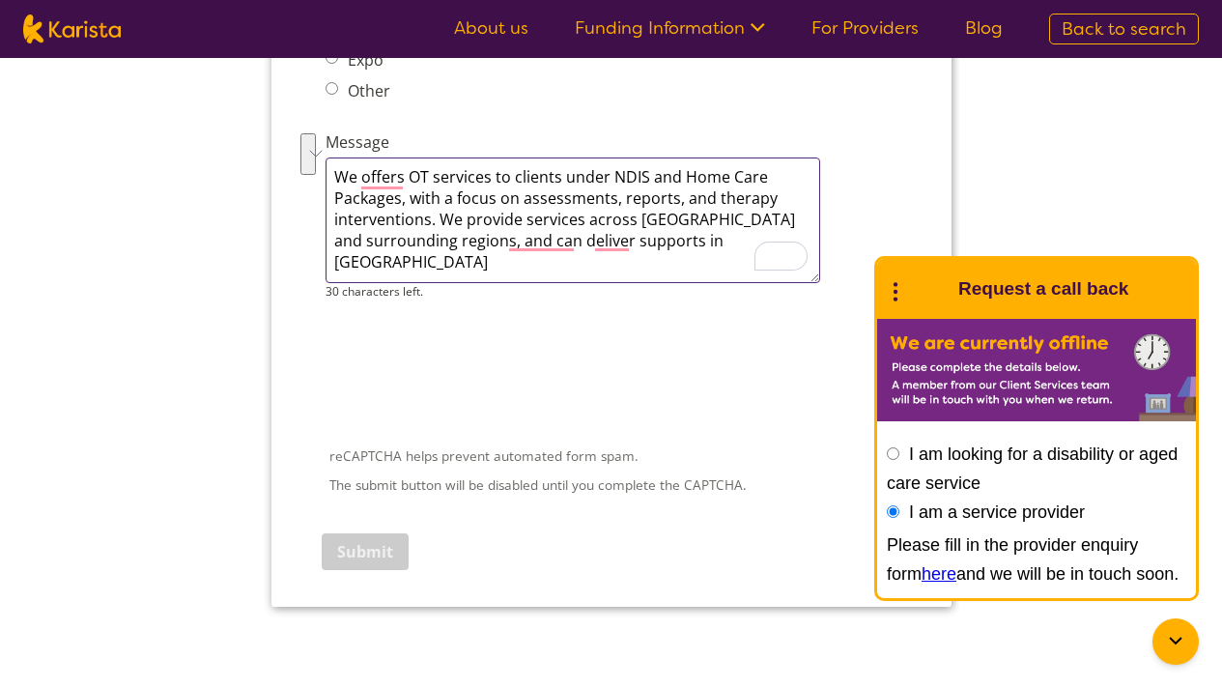
drag, startPoint x: 409, startPoint y: 174, endPoint x: 467, endPoint y: 192, distance: 60.8
click at [467, 192] on textarea "We offers OT services to clients under NDIS and Home Care Packages, with a focu…" at bounding box center [572, 220] width 495 height 126
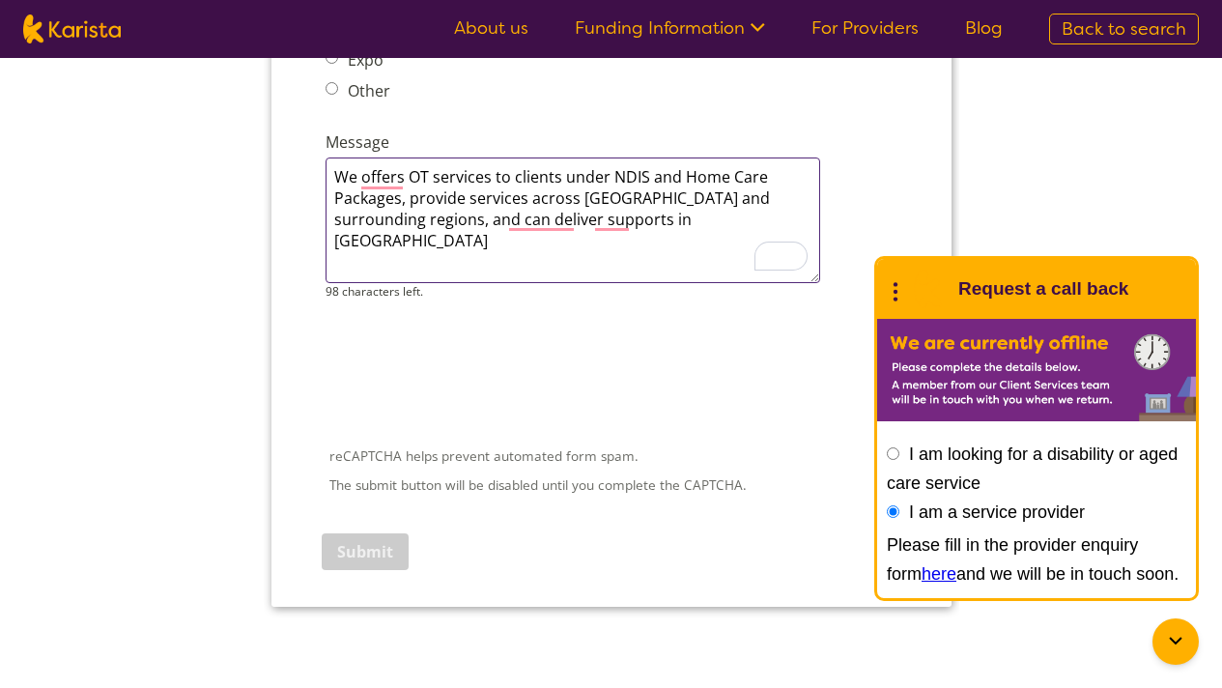
click at [467, 192] on textarea "We offers OT services to clients under NDIS and Home Care Packages, provide ser…" at bounding box center [572, 220] width 495 height 126
click at [461, 173] on textarea "We offers OT services to clients under NDIS and Home Care Packages, provide ser…" at bounding box center [572, 220] width 495 height 126
click at [402, 157] on textarea "We offers OT services to clients under NDIS and Home Care Packages, providing s…" at bounding box center [572, 220] width 495 height 126
click at [658, 194] on textarea "We offer OT services to clients under NDIS and Home Care Packages, providing se…" at bounding box center [572, 220] width 495 height 126
click at [655, 193] on textarea "We offer OT services to clients under NDIS and Home Care Packages, providing se…" at bounding box center [572, 220] width 495 height 126
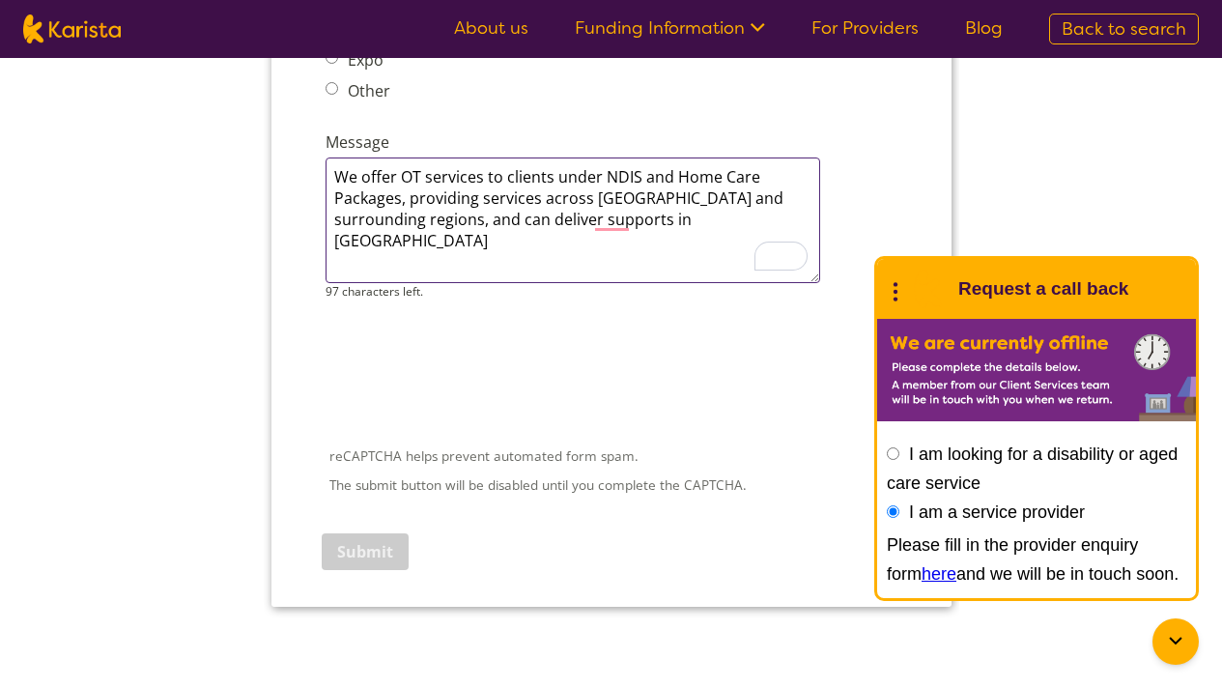
paste textarea "English, Cantonese, and Mandarin,"
click at [633, 193] on textarea "We offer OT services to clients under NDIS and Home Care Packages, providing se…" at bounding box center [572, 220] width 495 height 126
click at [582, 211] on textarea "We offer OT services to clients under NDIS and Home Care Packages, providing se…" at bounding box center [572, 220] width 495 height 126
paste textarea "We also offer both in-person and Telehealth services"
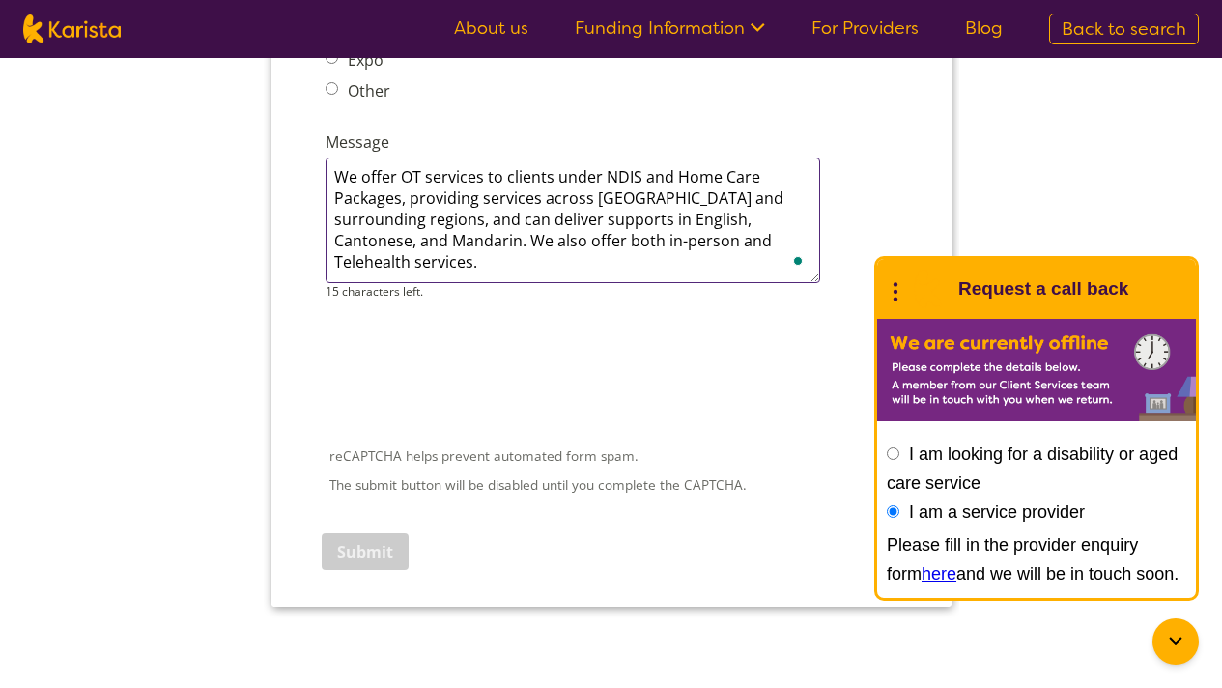
type textarea "We offer OT services to clients under NDIS and Home Care Packages, providing se…"
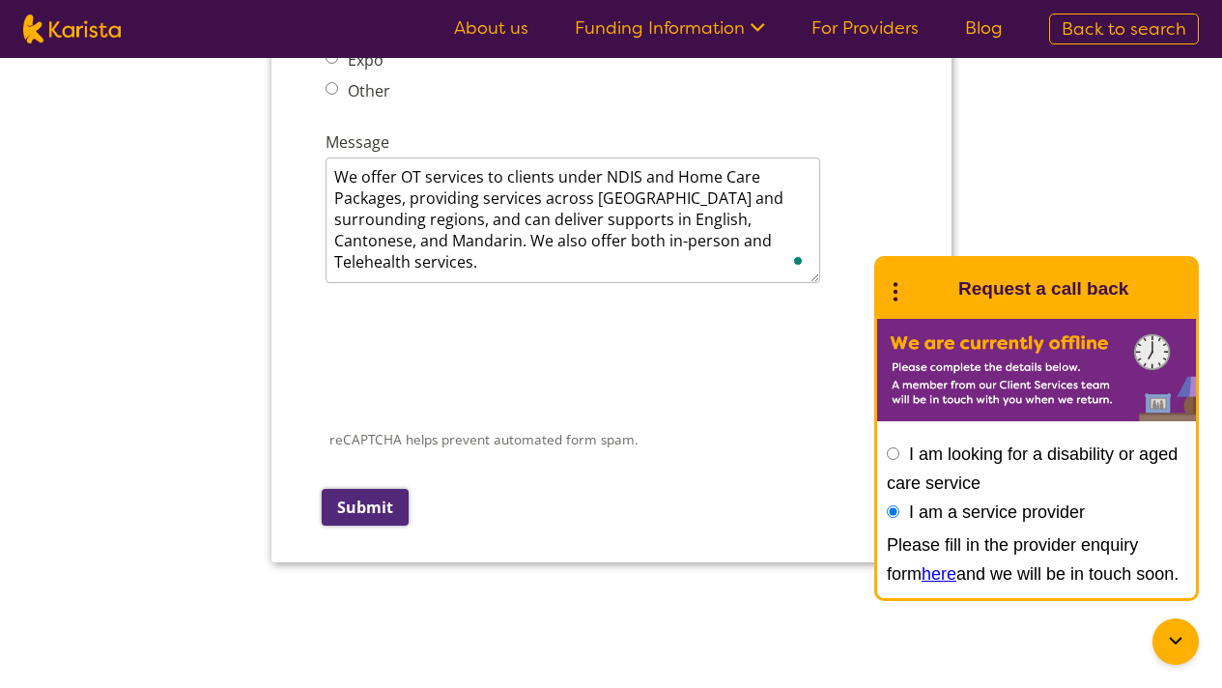
click at [381, 489] on input "Submit" at bounding box center [364, 507] width 87 height 37
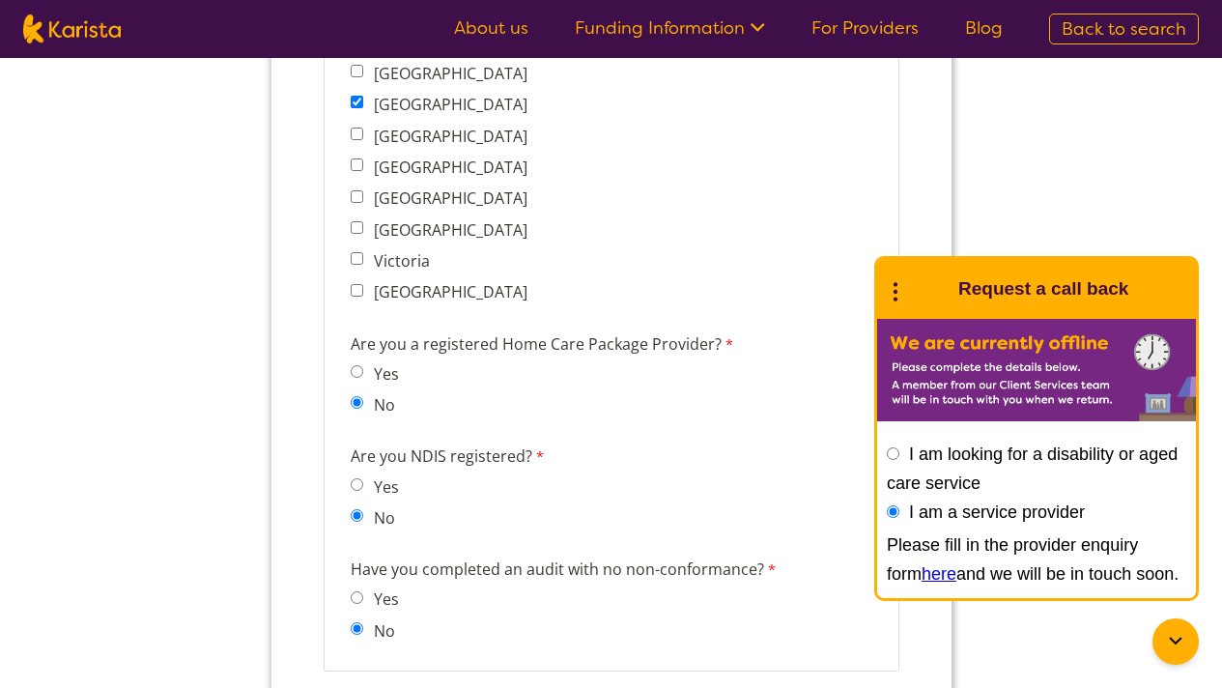
scroll to position [1555, 0]
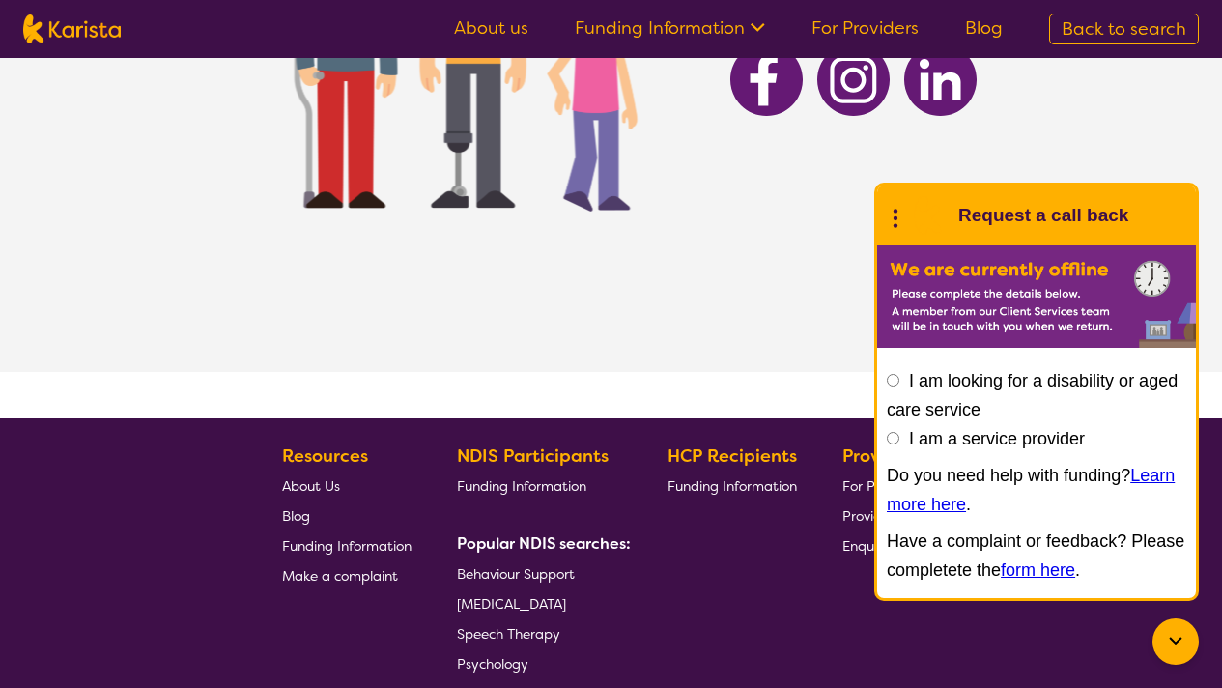
scroll to position [594, 0]
